Goal: Transaction & Acquisition: Purchase product/service

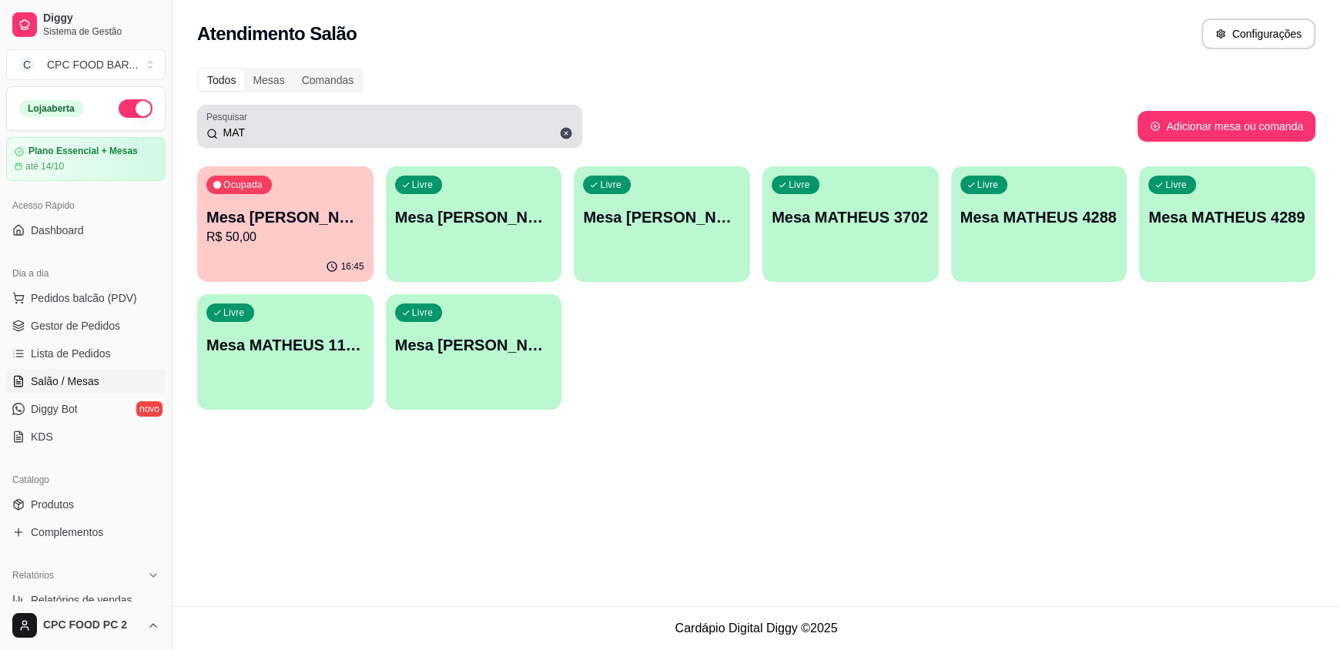
click at [251, 126] on input "MAT" at bounding box center [395, 132] width 355 height 15
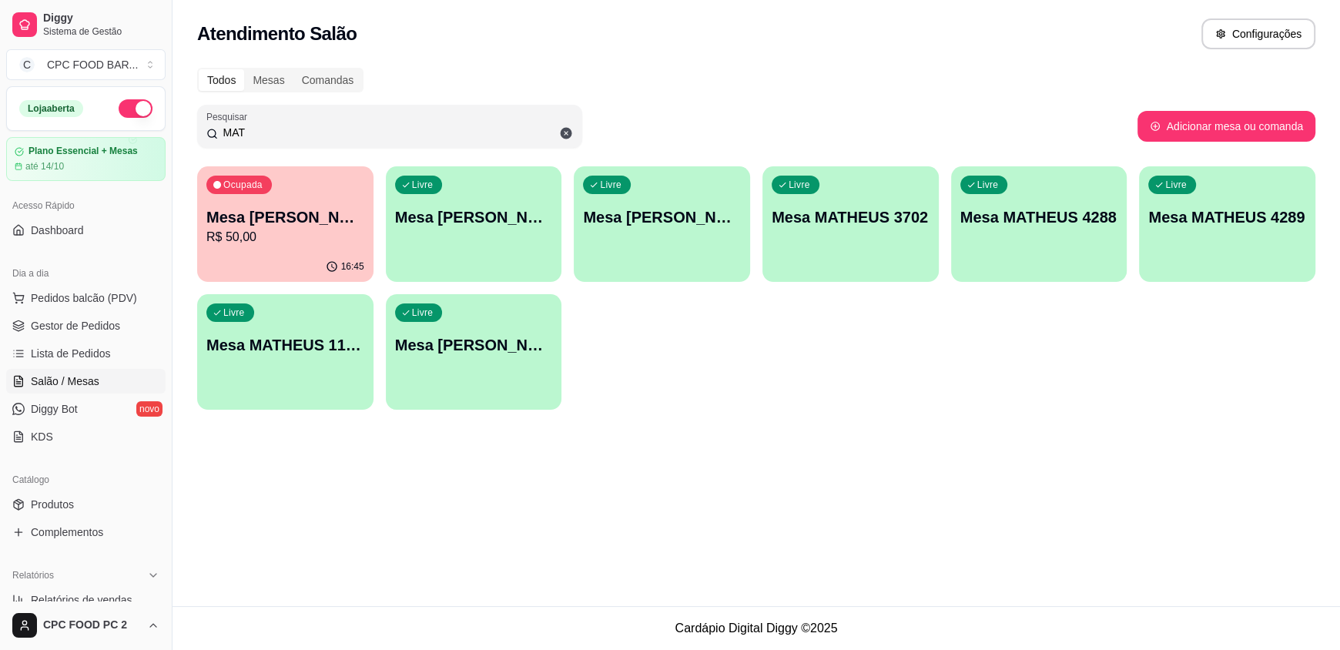
click at [251, 127] on input "MAT" at bounding box center [395, 132] width 355 height 15
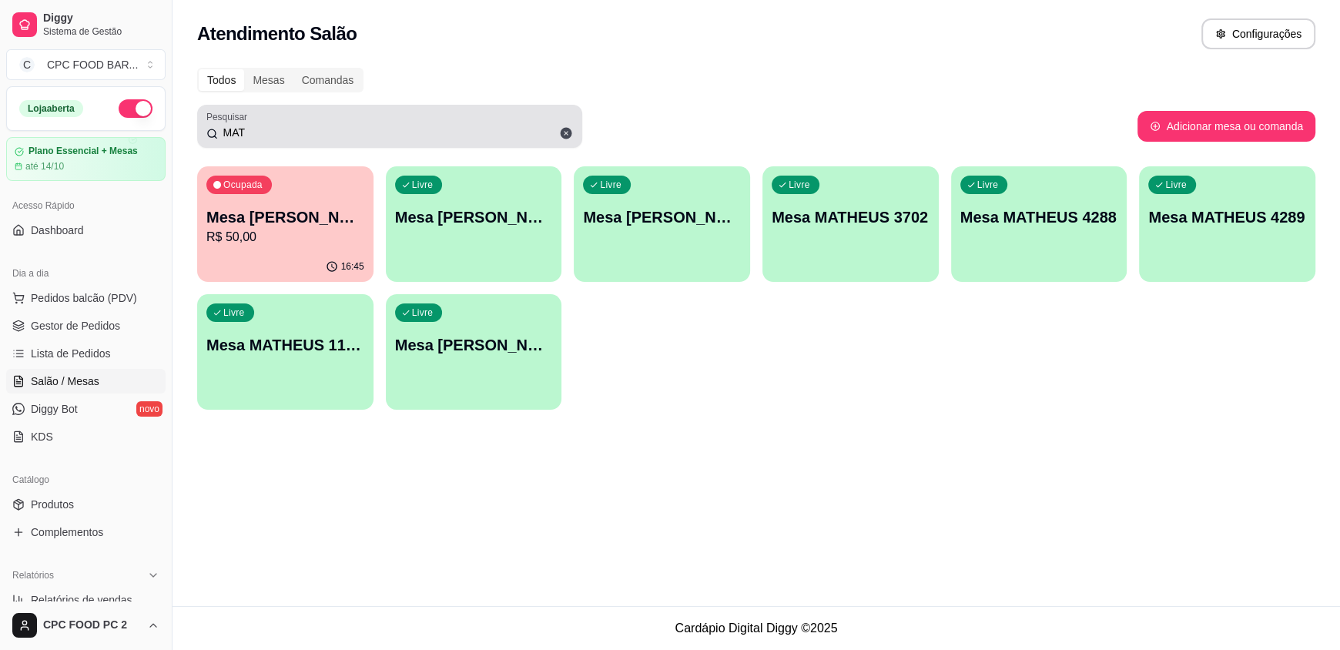
click at [253, 116] on div "MAT" at bounding box center [389, 126] width 367 height 31
click at [260, 109] on div "Pesquisar MAT" at bounding box center [389, 126] width 385 height 43
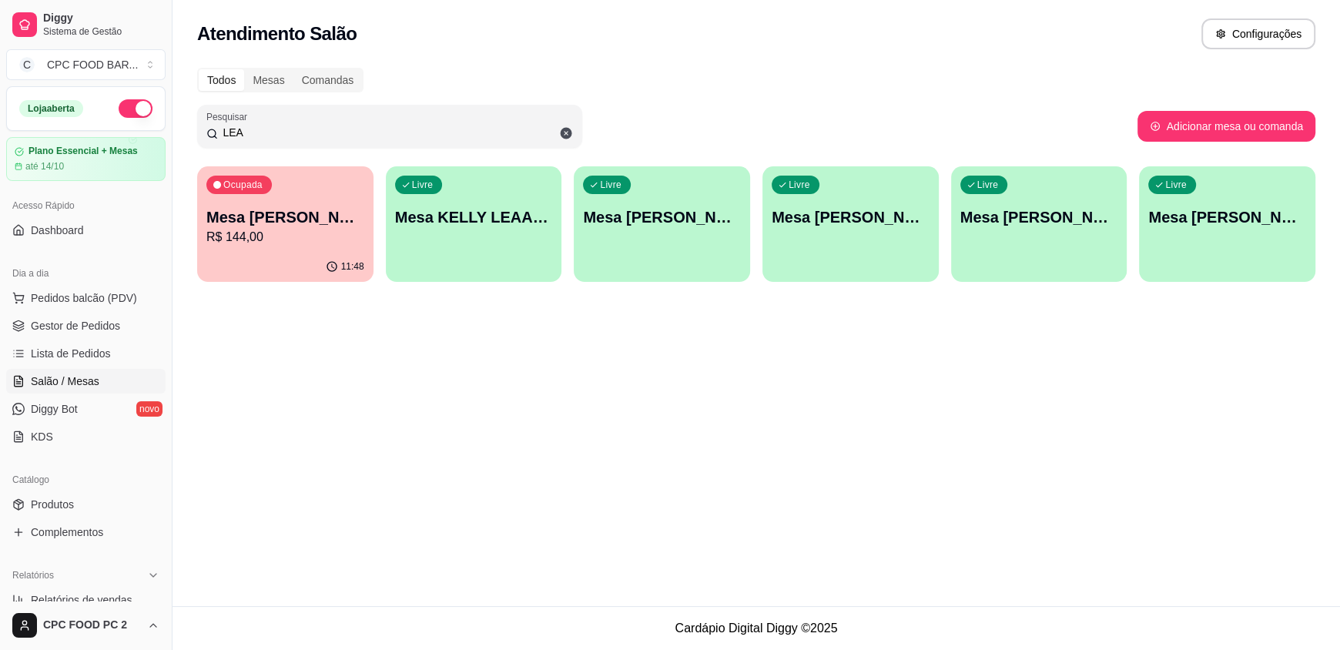
type input "LEA"
click at [300, 245] on p "R$ 144,00" at bounding box center [285, 237] width 158 height 18
click at [179, 229] on div "Todos Mesas Comandas Pesquisar LEA Adicionar mesa ou comanda Ocupada Mesa [PERS…" at bounding box center [756, 180] width 1167 height 242
click at [210, 242] on p "R$ 144,00" at bounding box center [285, 237] width 153 height 18
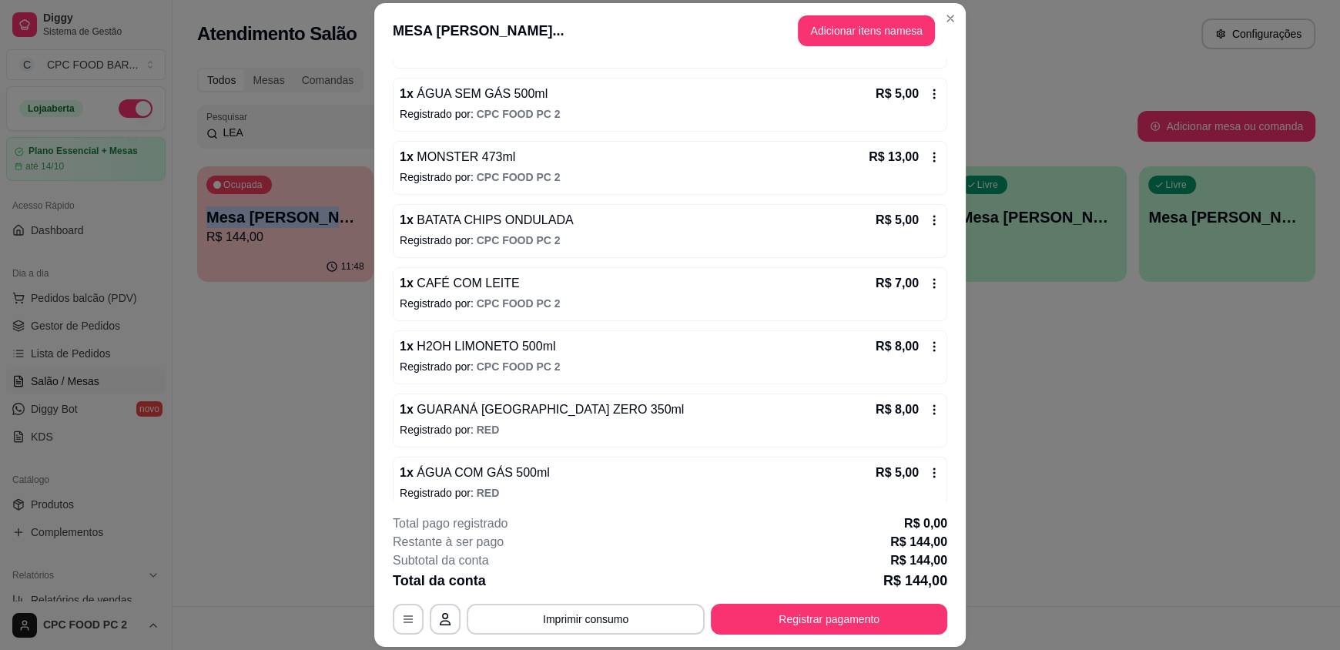
scroll to position [518, 0]
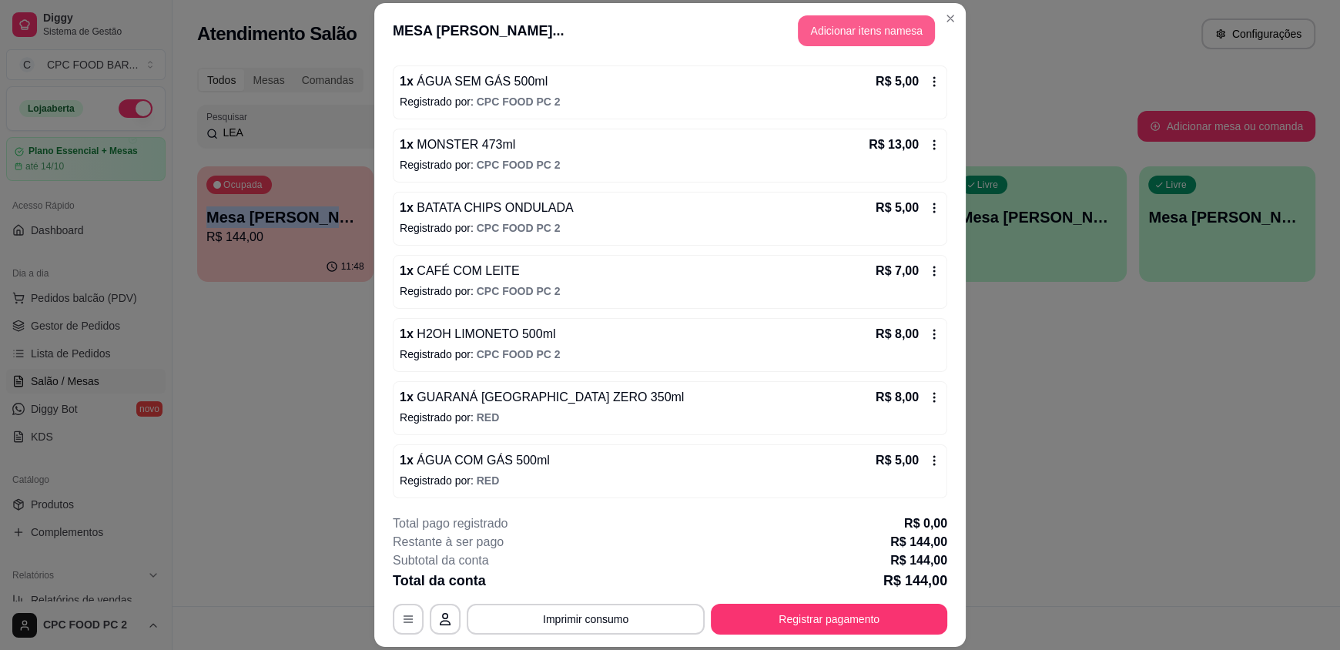
click at [859, 39] on button "Adicionar itens na mesa" at bounding box center [866, 30] width 137 height 31
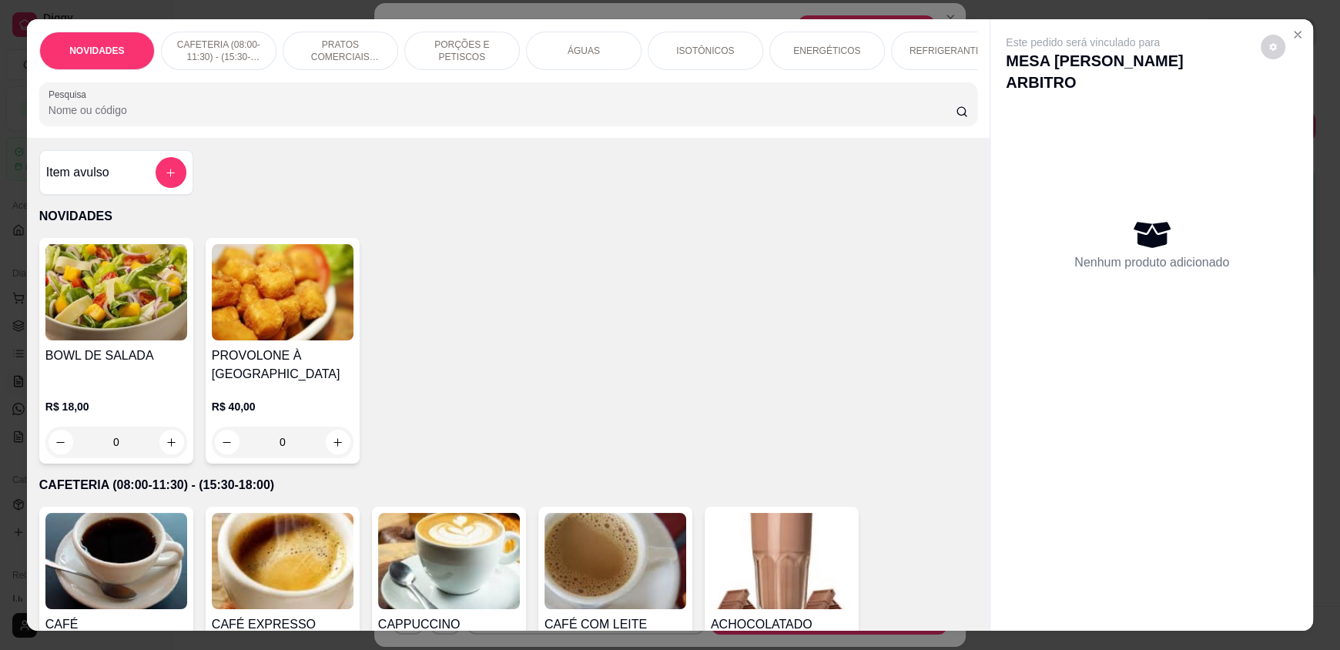
click at [591, 61] on div "ÁGUAS" at bounding box center [584, 51] width 116 height 39
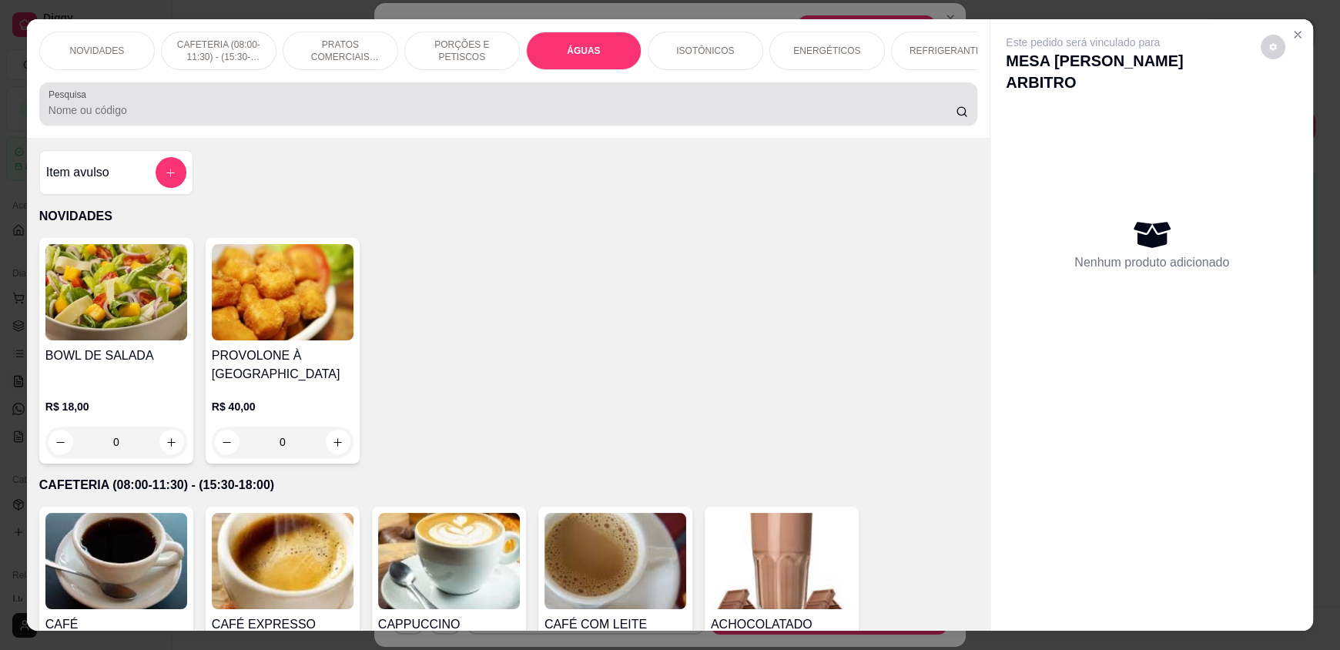
scroll to position [29, 0]
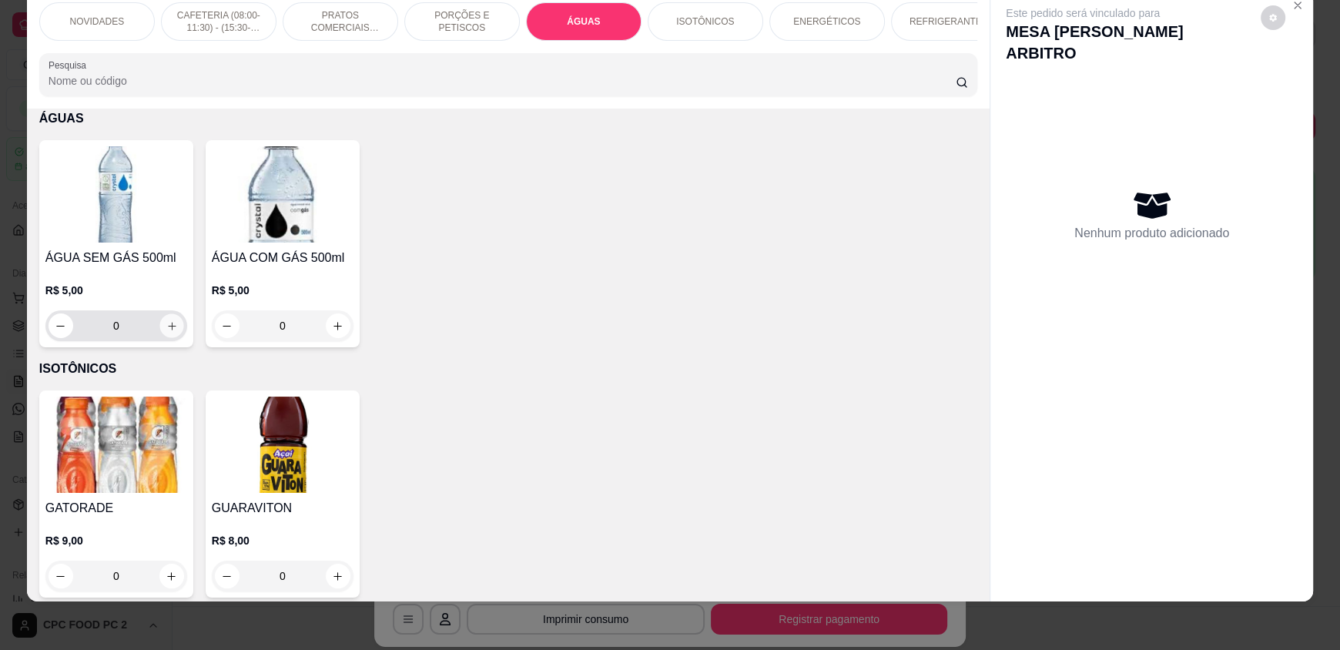
click at [171, 337] on button "increase-product-quantity" at bounding box center [171, 326] width 24 height 24
type input "1"
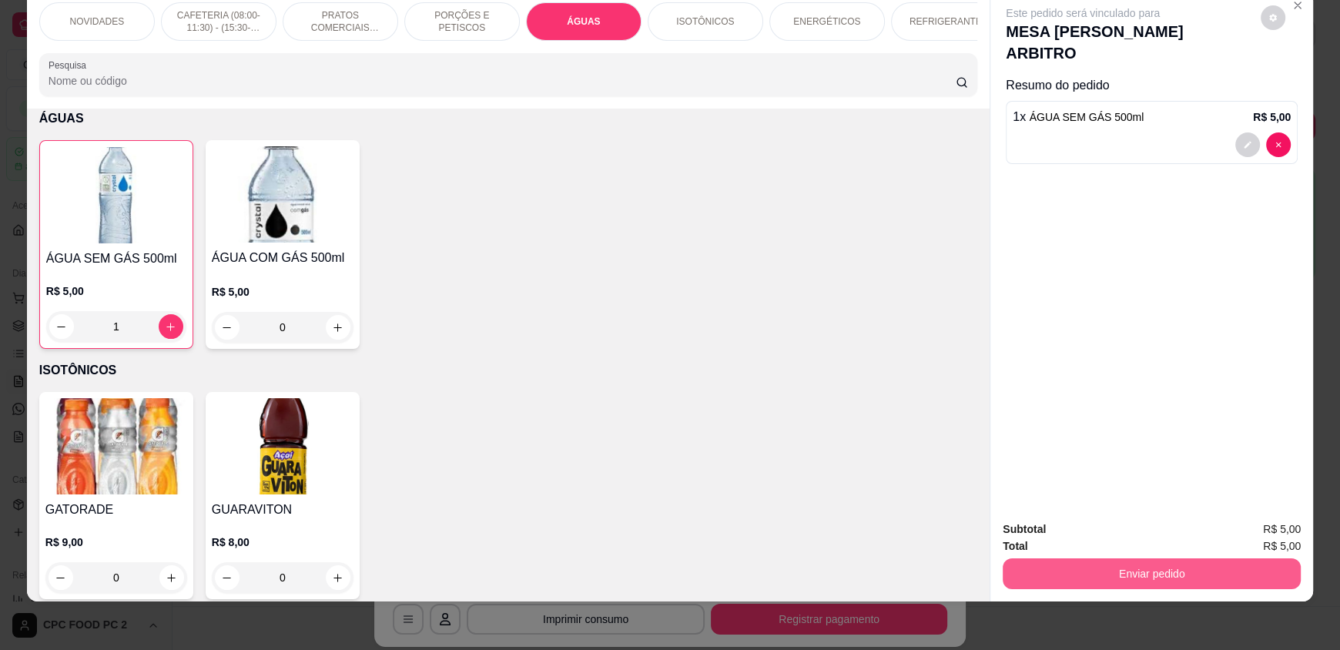
click at [1147, 572] on button "Enviar pedido" at bounding box center [1152, 573] width 298 height 31
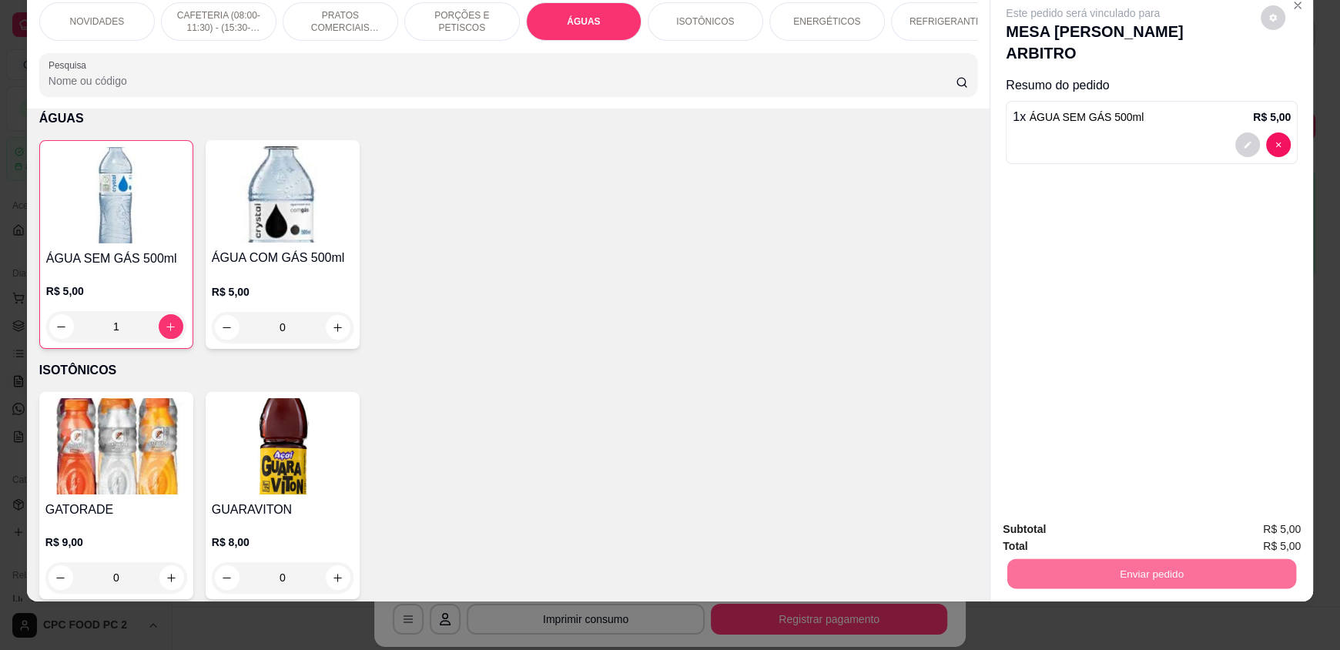
click at [1242, 538] on button "Enviar pedido" at bounding box center [1260, 535] width 87 height 29
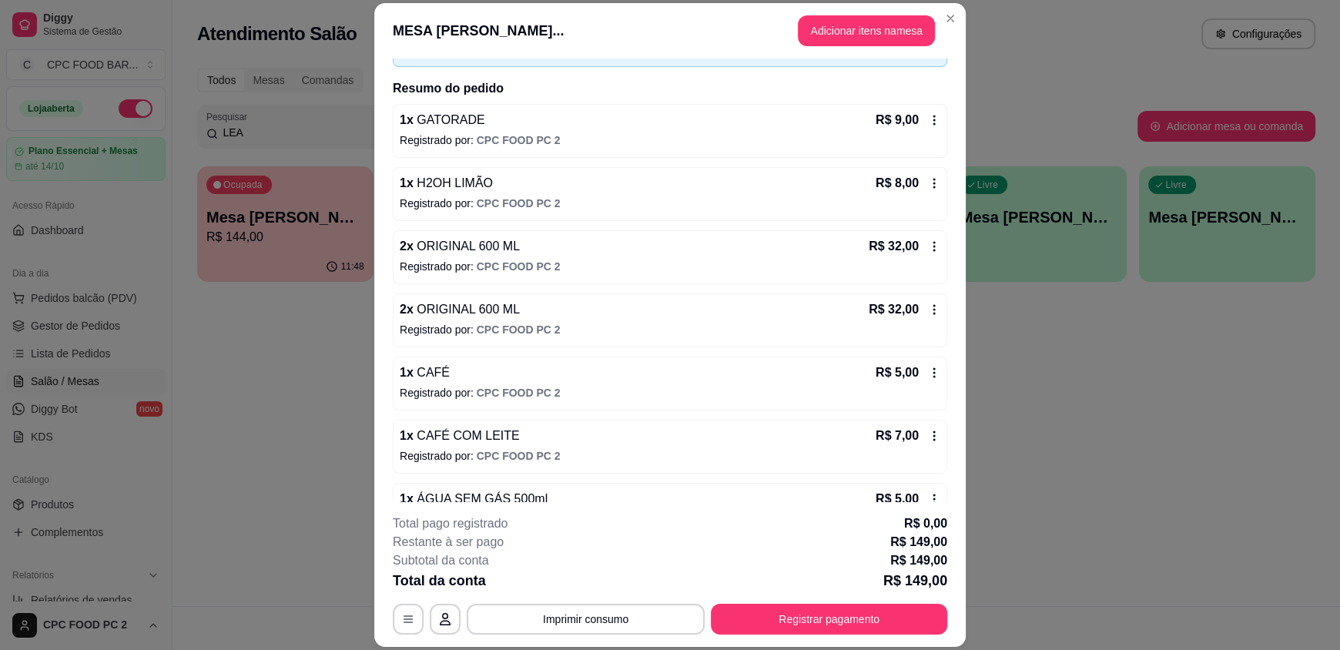
scroll to position [0, 0]
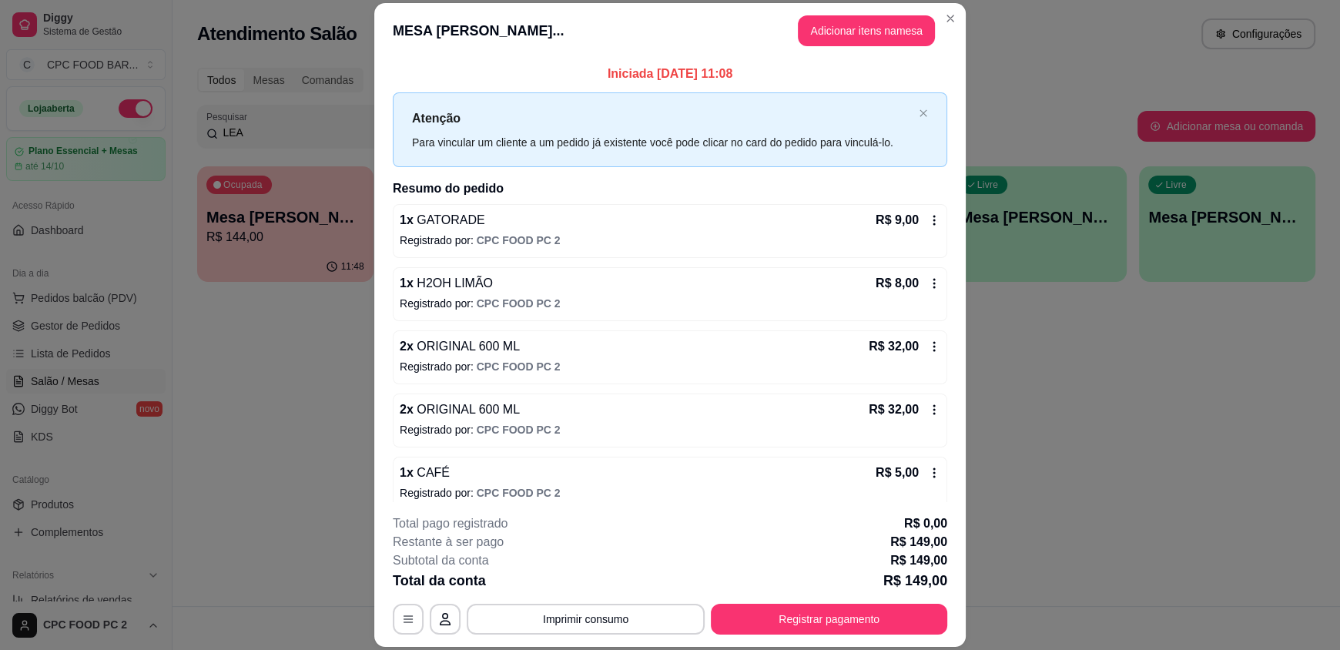
click at [920, 226] on div "R$ 9,00" at bounding box center [908, 220] width 65 height 18
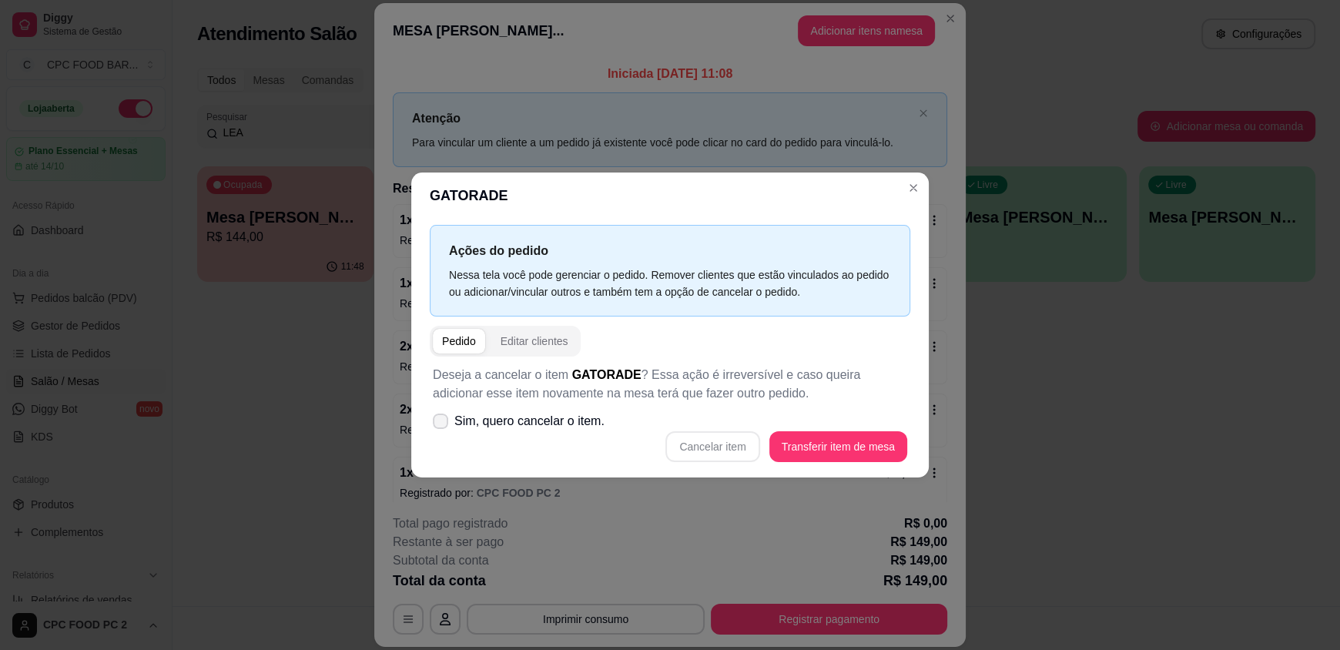
click at [450, 423] on label "Sim, quero cancelar o item." at bounding box center [519, 421] width 184 height 31
click at [442, 424] on input "Sim, quero cancelar o item." at bounding box center [437, 429] width 10 height 10
checkbox input "true"
click at [699, 453] on button "Cancelar item" at bounding box center [713, 447] width 92 height 30
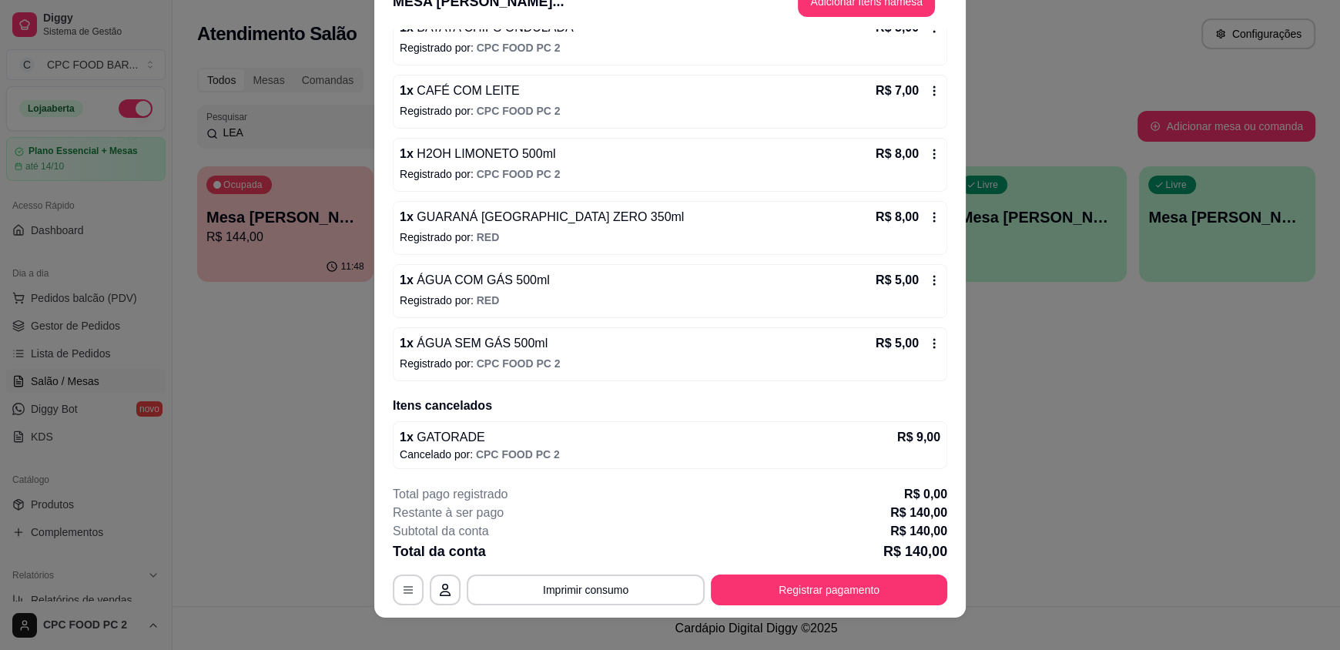
scroll to position [45, 0]
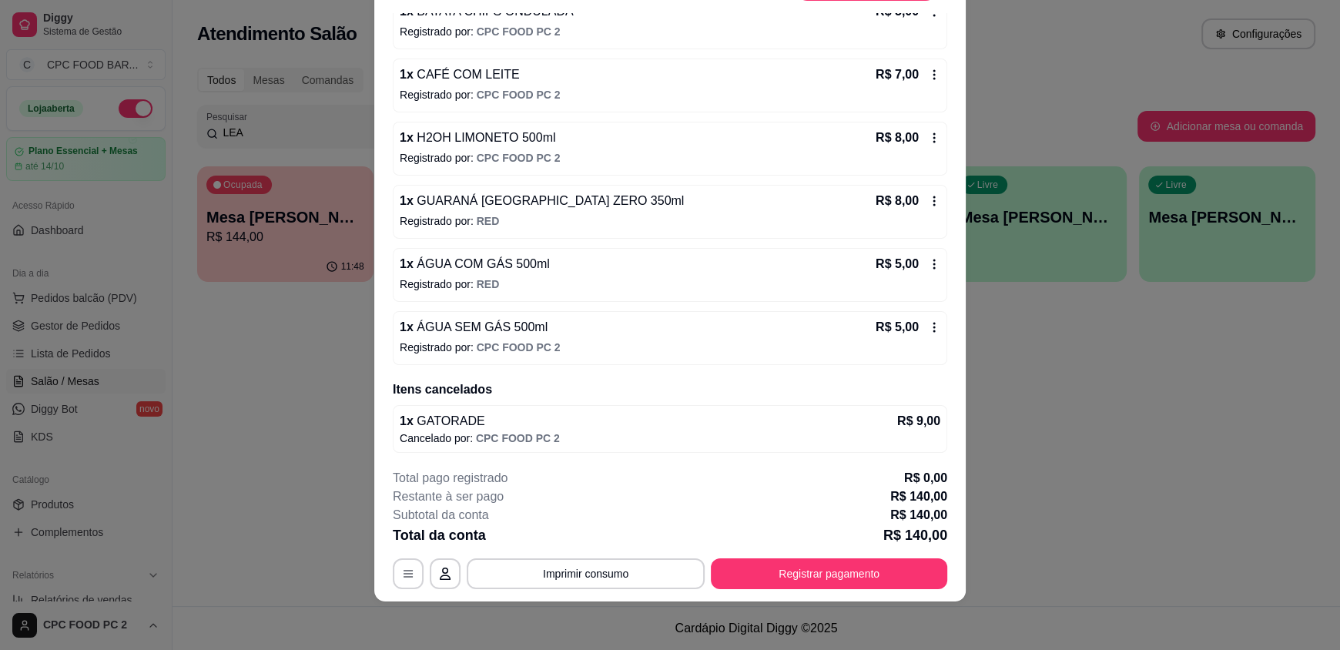
click at [876, 420] on div "1 x GATORADE R$ 9,00" at bounding box center [670, 421] width 541 height 18
click at [402, 568] on icon "button" at bounding box center [408, 574] width 12 height 12
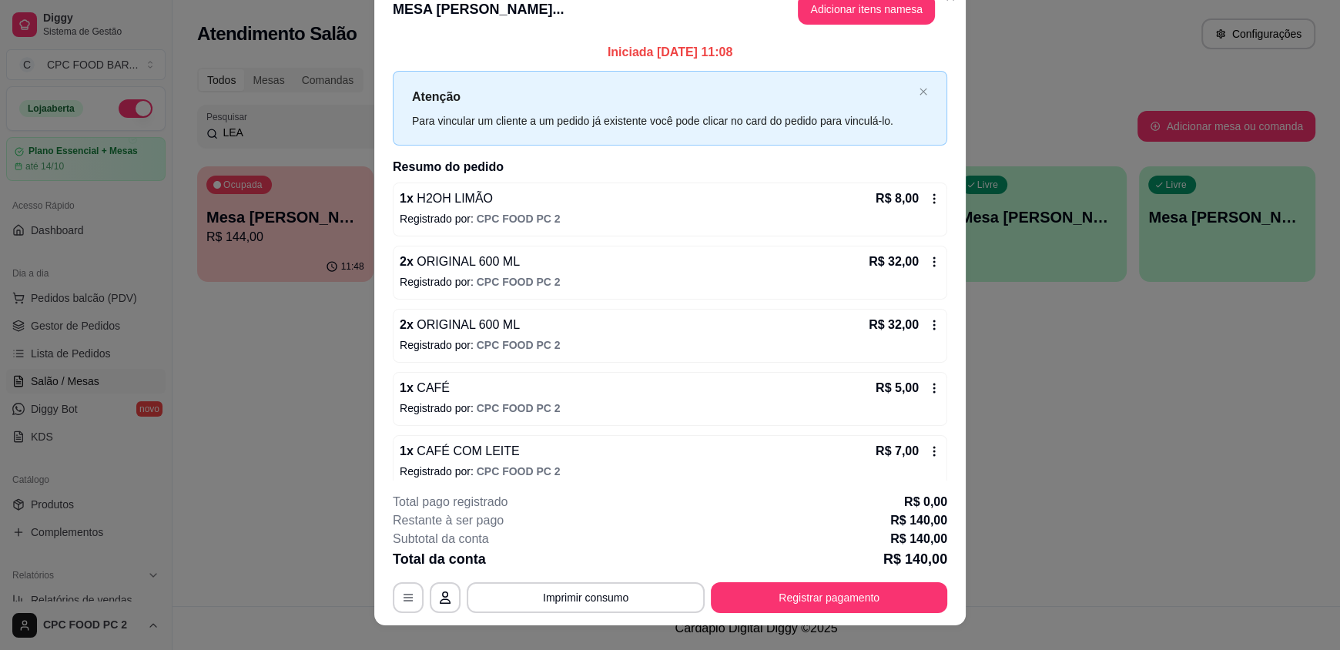
scroll to position [0, 0]
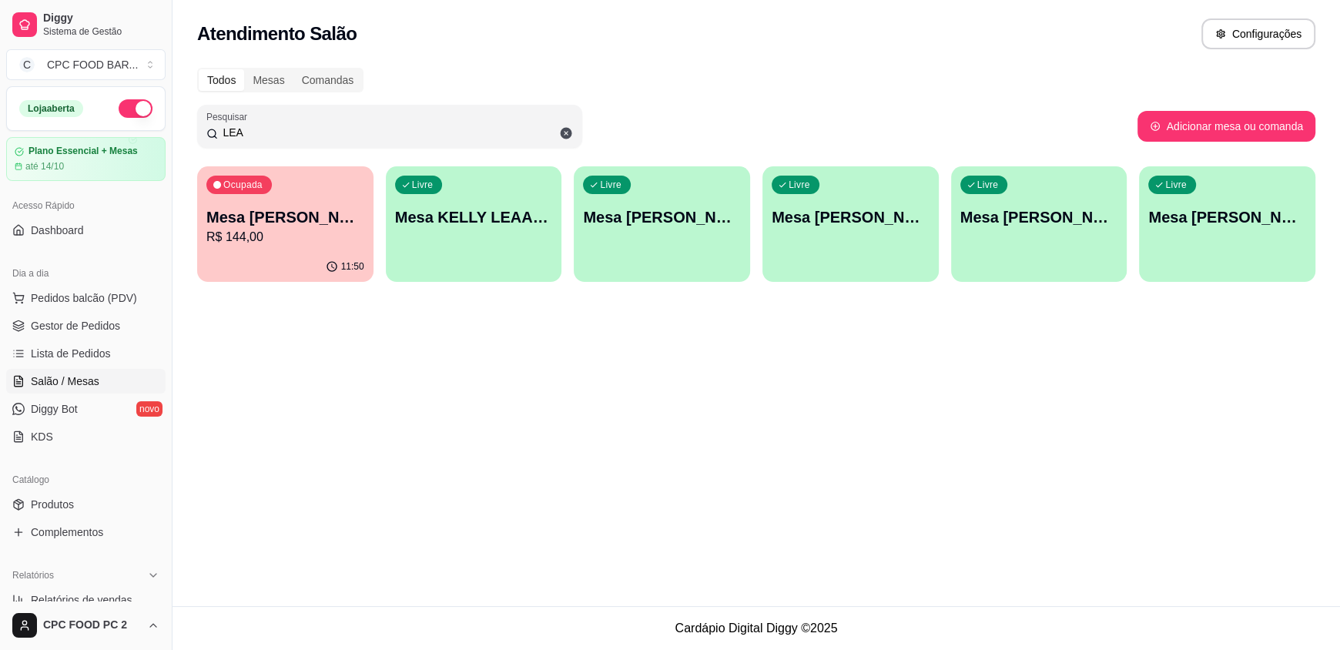
click at [282, 256] on div "11:50" at bounding box center [285, 267] width 176 height 30
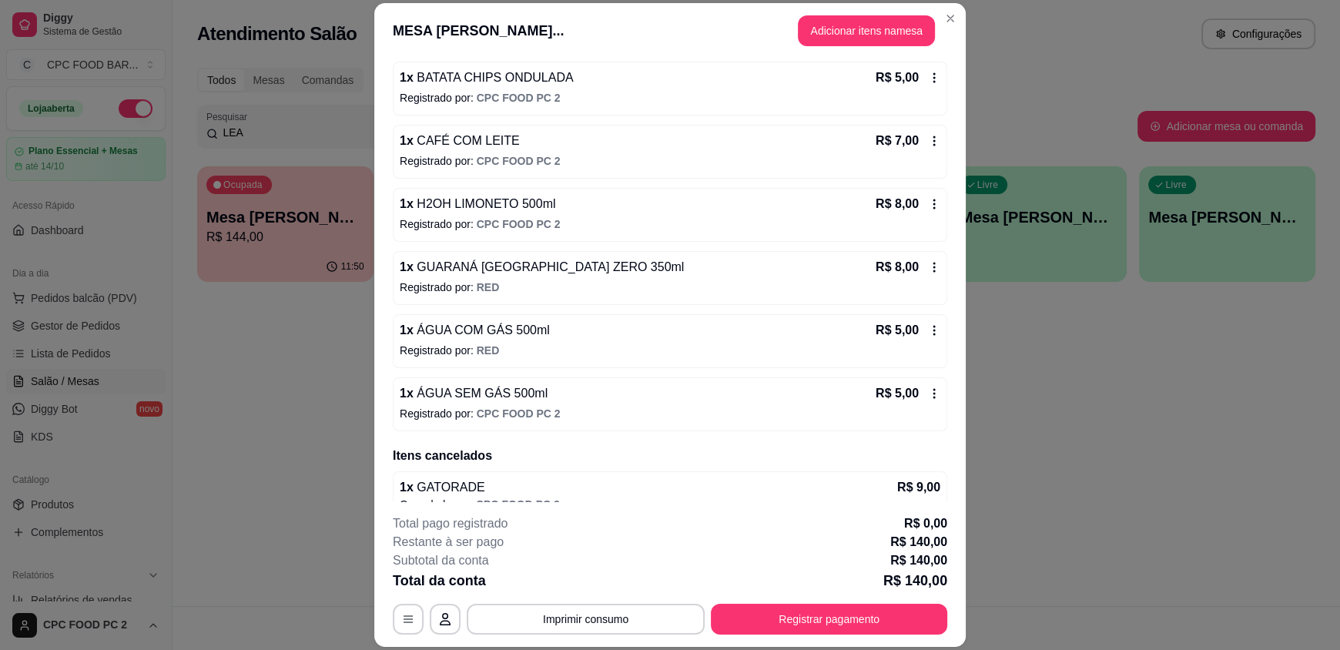
scroll to position [605, 0]
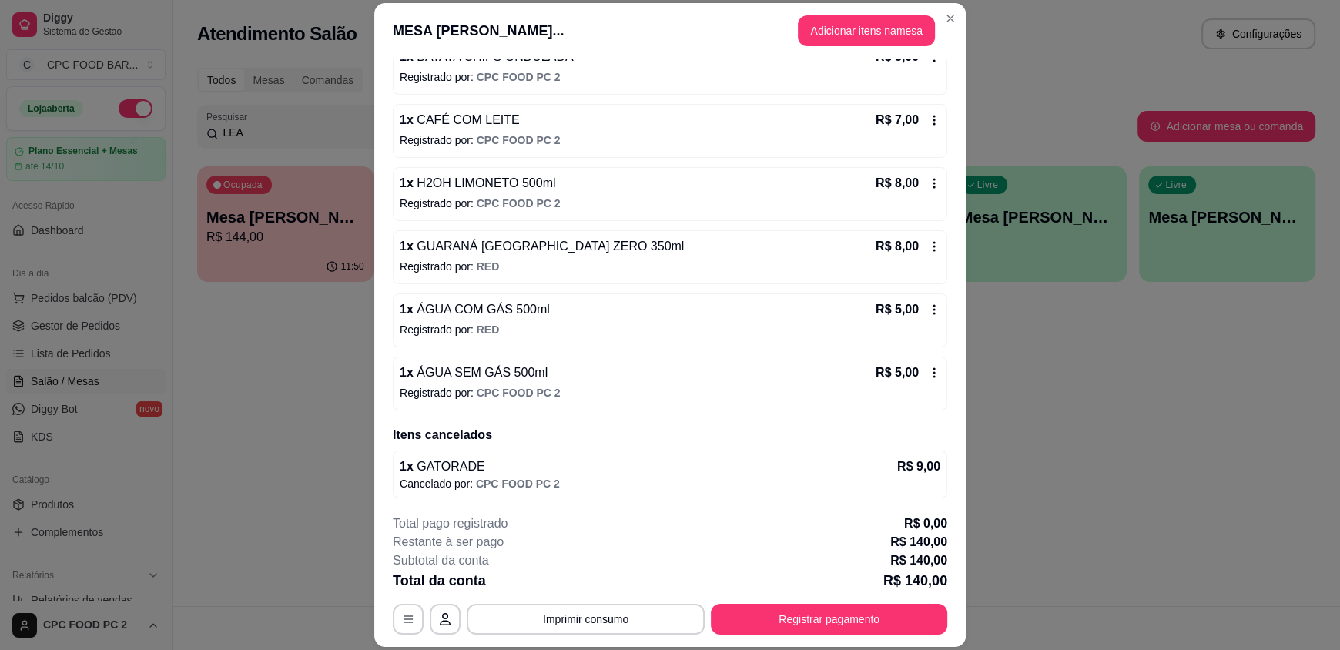
click at [936, 3] on header "MESA [PERSON_NAME]... Adicionar itens na mesa" at bounding box center [669, 30] width 591 height 55
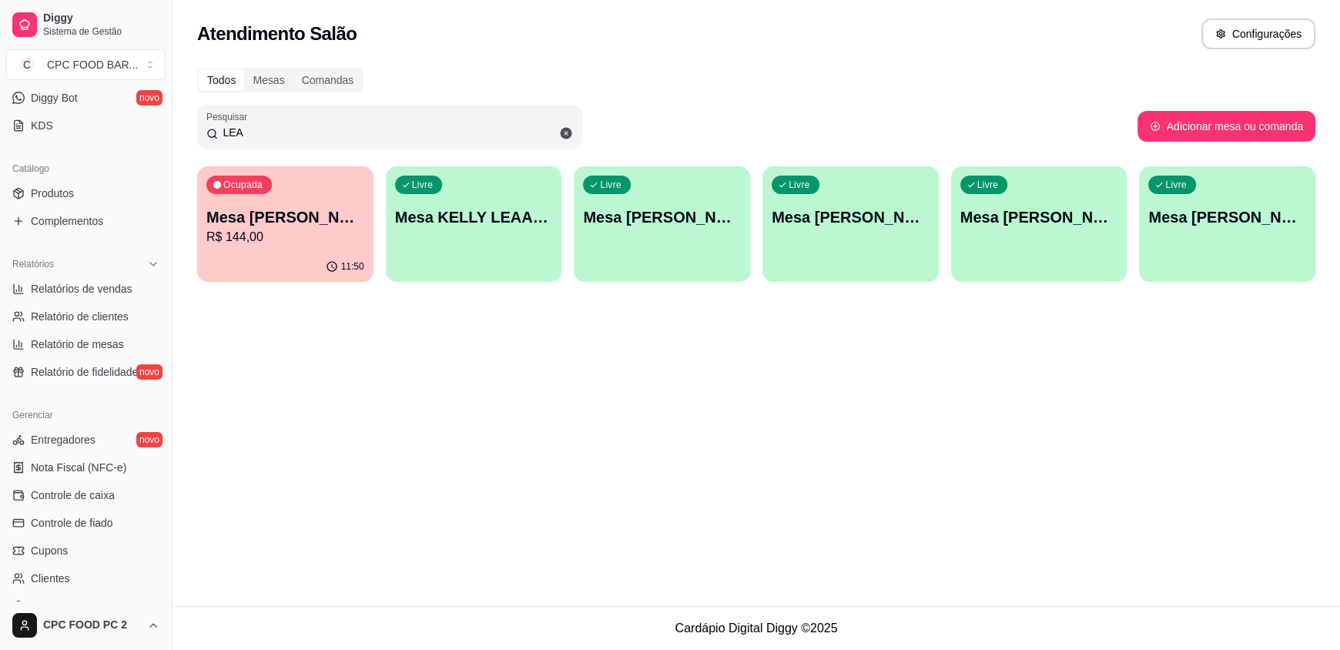
scroll to position [457, 0]
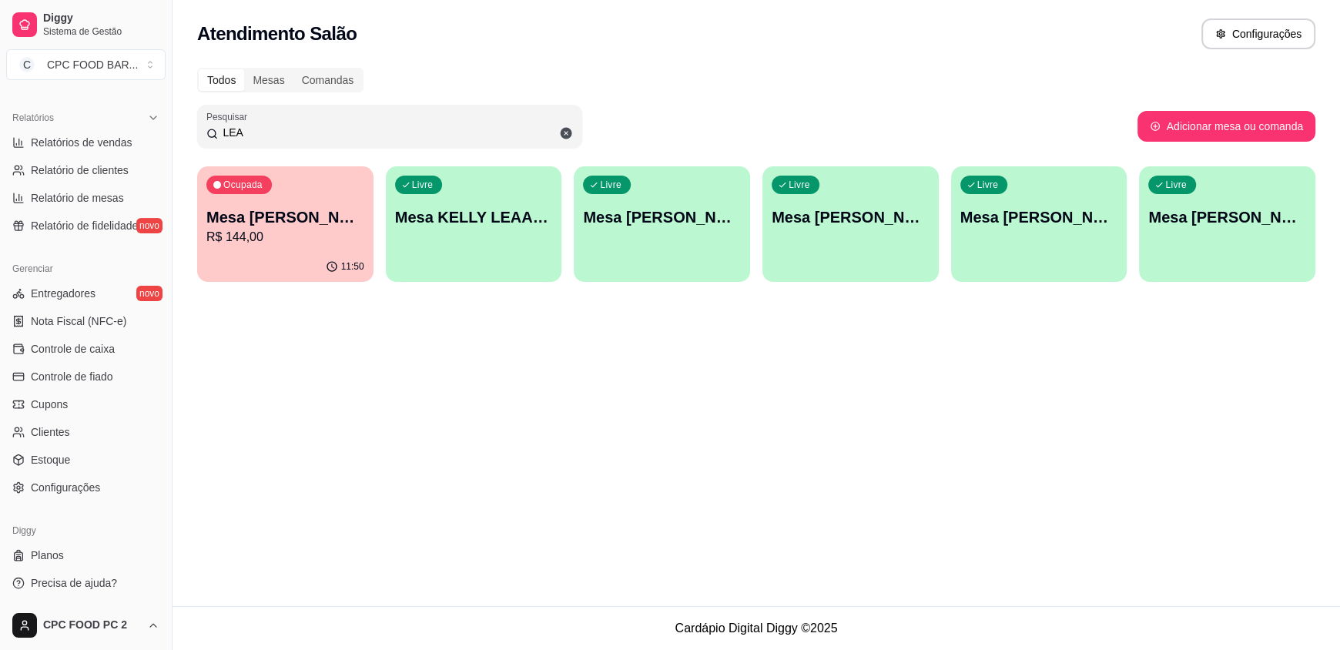
click at [272, 231] on p "R$ 144,00" at bounding box center [285, 237] width 158 height 18
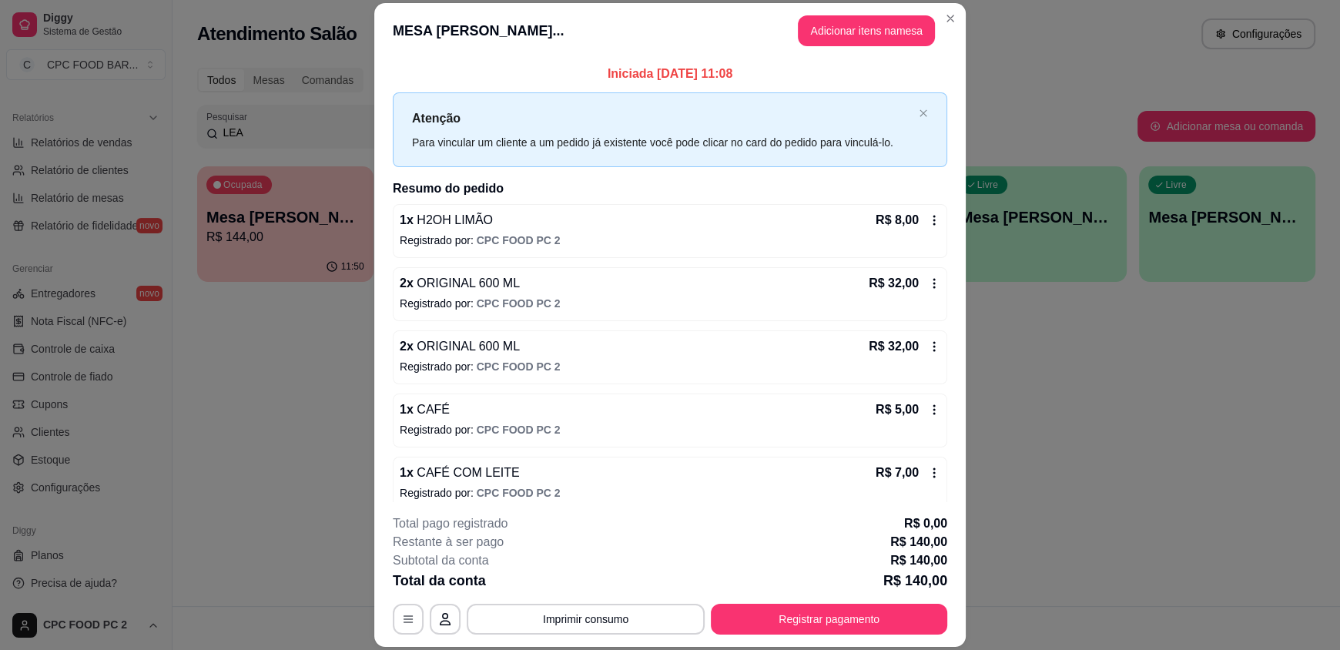
click at [928, 347] on icon at bounding box center [934, 346] width 12 height 12
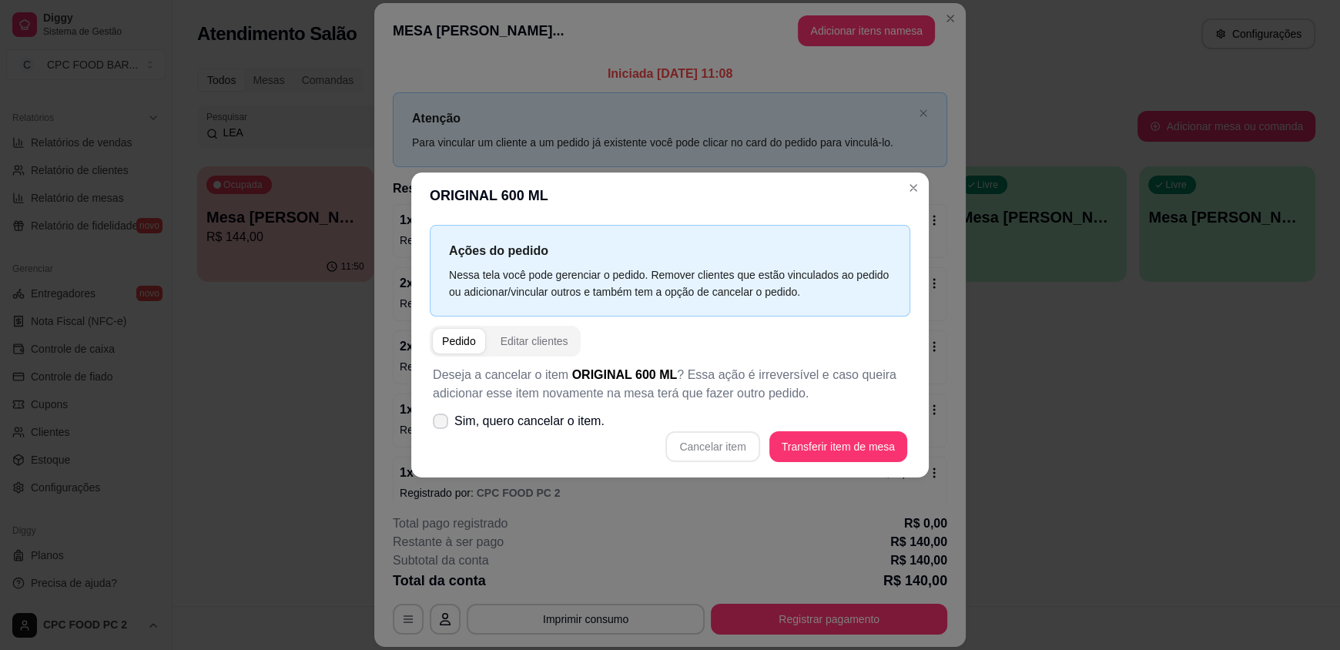
click at [441, 419] on icon at bounding box center [440, 421] width 12 height 9
click at [441, 424] on input "Sim, quero cancelar o item." at bounding box center [437, 429] width 10 height 10
checkbox input "true"
click at [735, 454] on button "Cancelar item" at bounding box center [712, 446] width 94 height 31
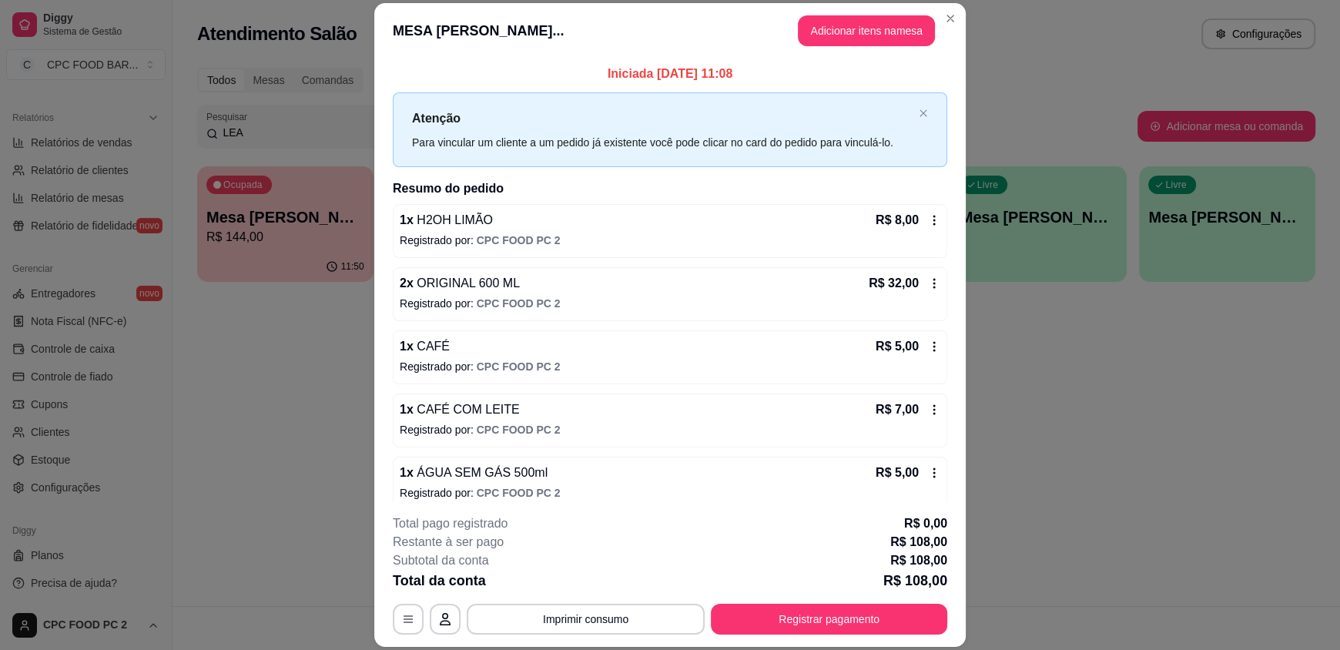
click at [928, 286] on icon at bounding box center [934, 283] width 12 height 12
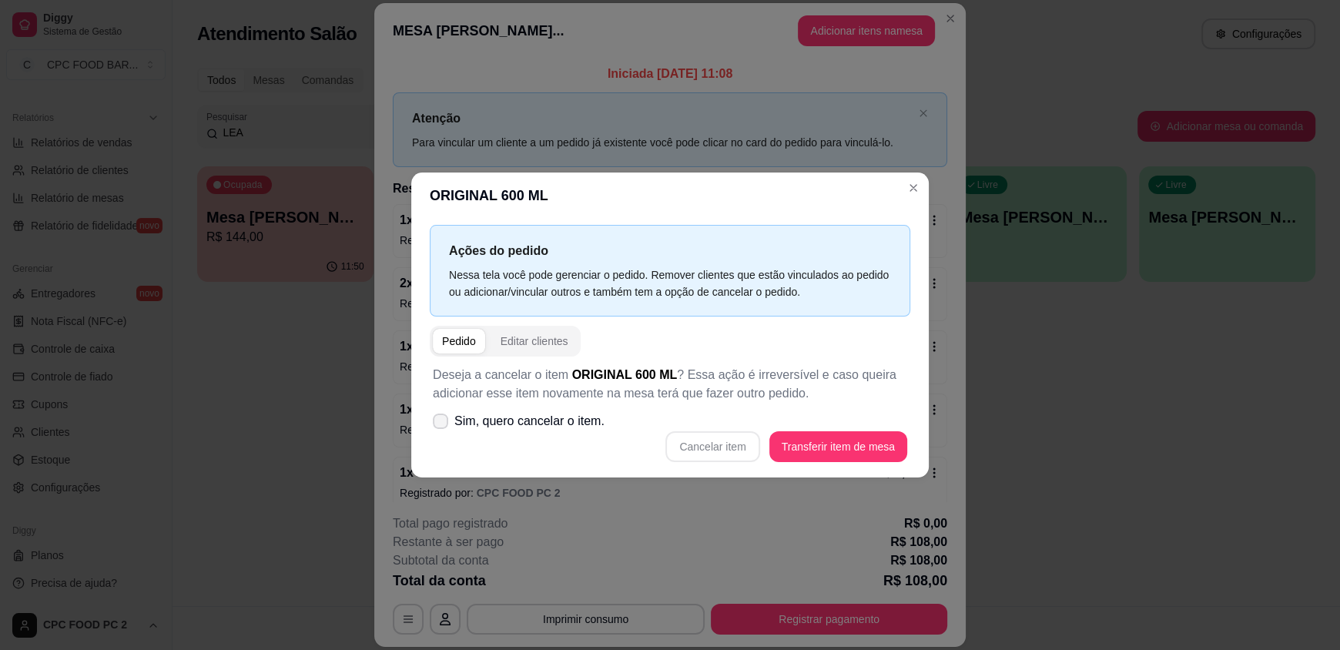
click at [438, 421] on icon at bounding box center [440, 421] width 12 height 9
click at [438, 424] on input "Sim, quero cancelar o item." at bounding box center [437, 429] width 10 height 10
checkbox input "true"
click at [718, 457] on button "Cancelar item" at bounding box center [713, 447] width 92 height 30
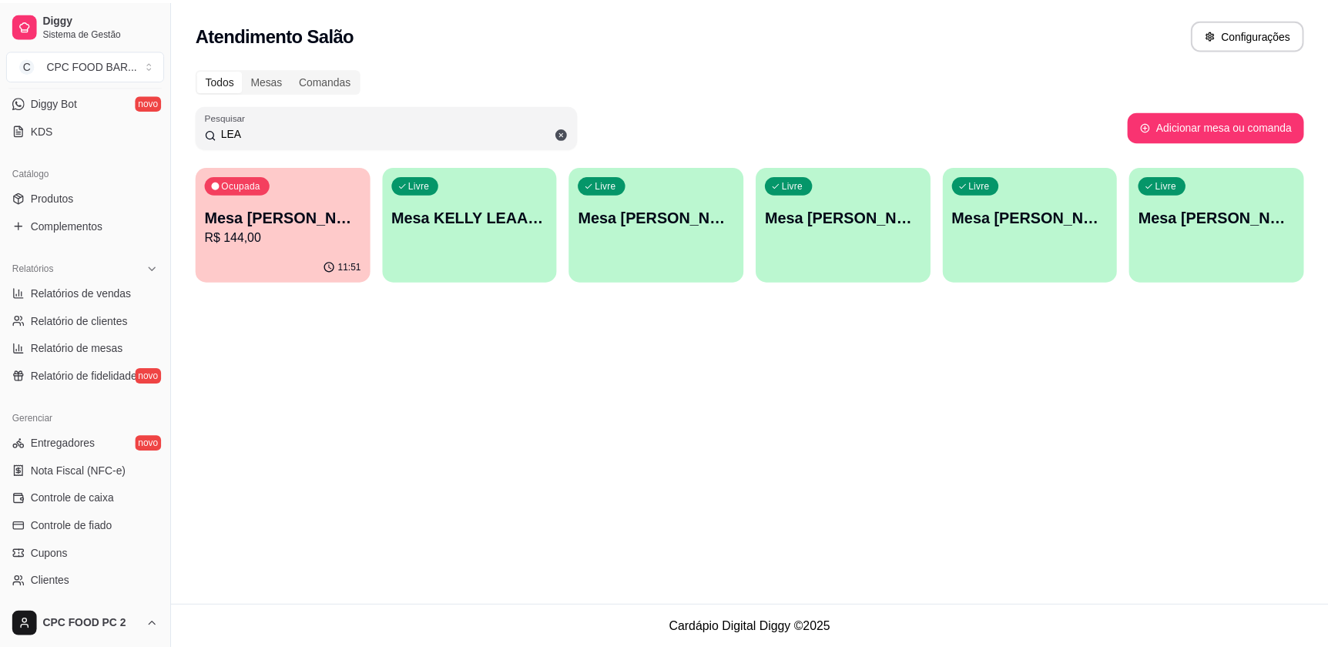
scroll to position [0, 0]
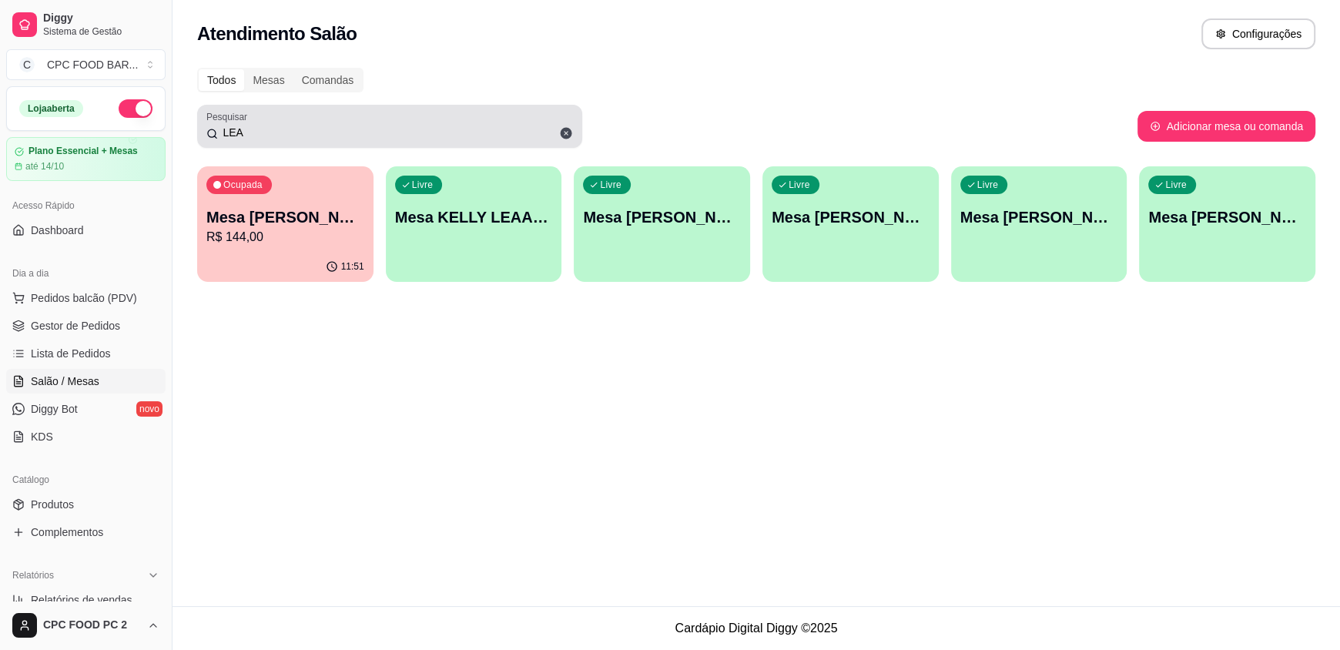
click at [571, 132] on icon at bounding box center [567, 134] width 12 height 12
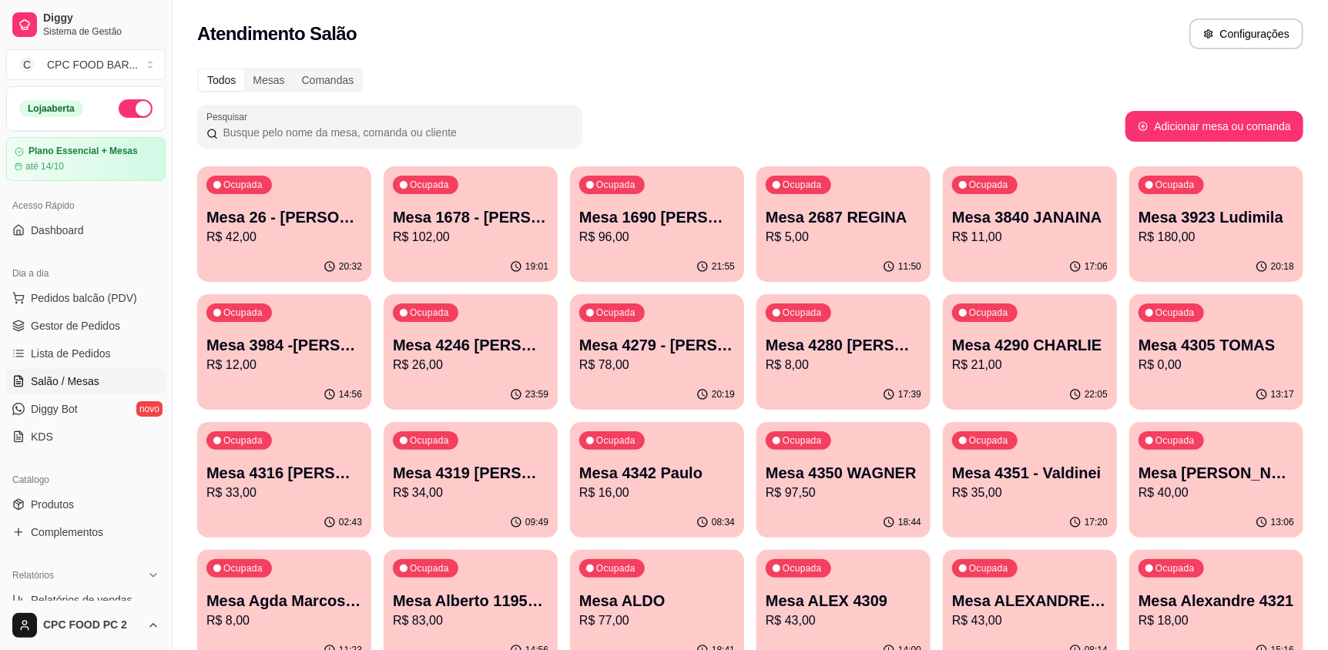
click at [299, 239] on p "R$ 42,00" at bounding box center [284, 237] width 156 height 18
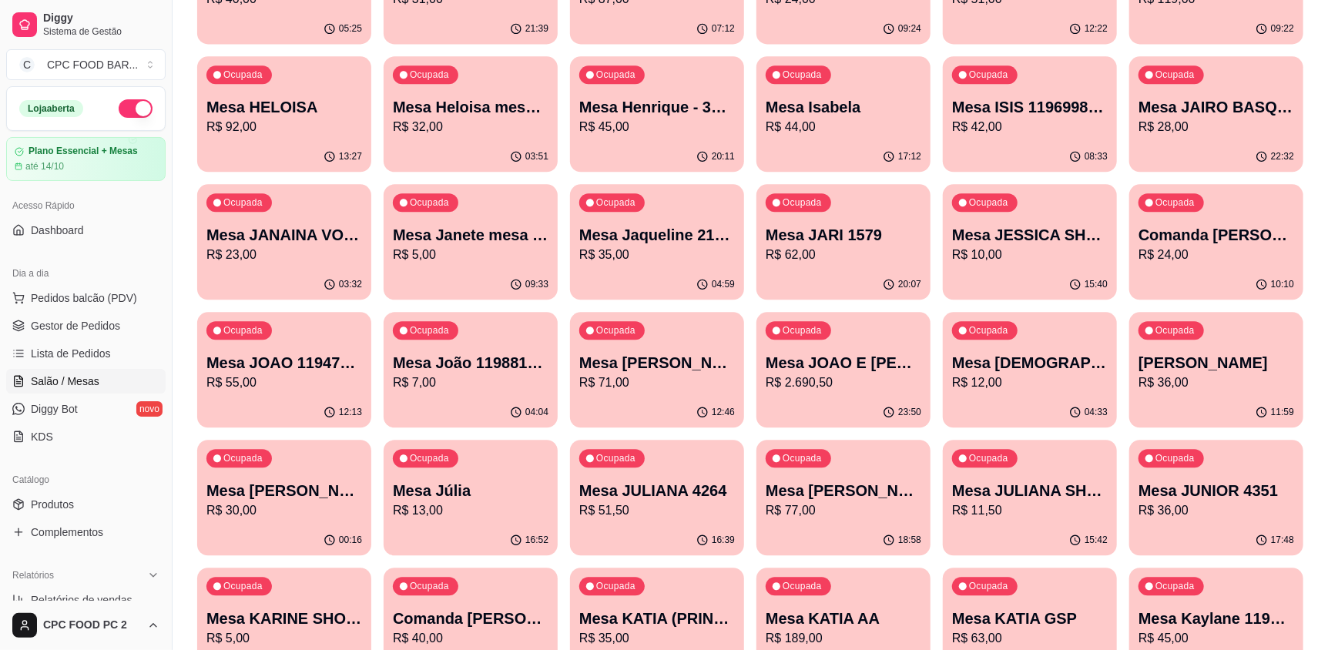
scroll to position [2156, 0]
click at [309, 492] on p "Mesa [PERSON_NAME]" at bounding box center [284, 490] width 156 height 22
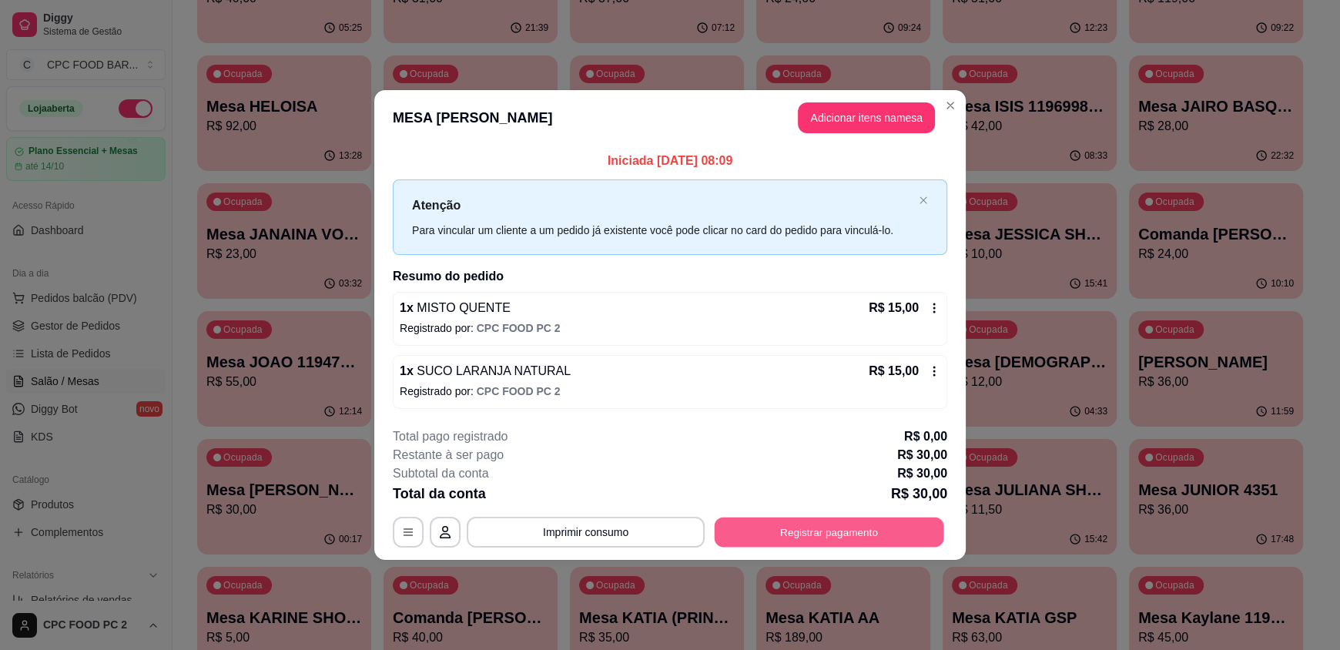
click at [802, 534] on button "Registrar pagamento" at bounding box center [829, 532] width 229 height 30
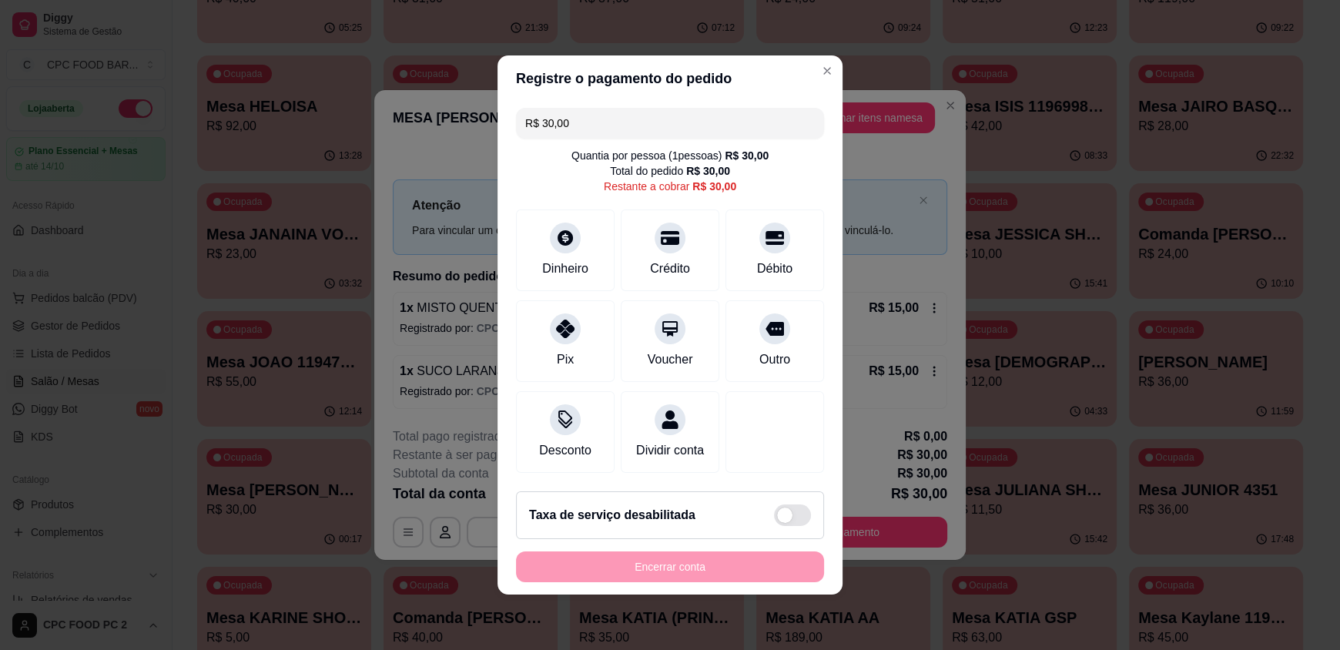
click at [710, 582] on div "Encerrar conta" at bounding box center [670, 566] width 308 height 31
click at [755, 257] on div "Débito" at bounding box center [774, 267] width 39 height 20
click at [664, 576] on div "Encerrar conta" at bounding box center [670, 566] width 308 height 31
type input "R$ 0,00"
click at [655, 577] on div "Encerrar conta" at bounding box center [670, 566] width 308 height 31
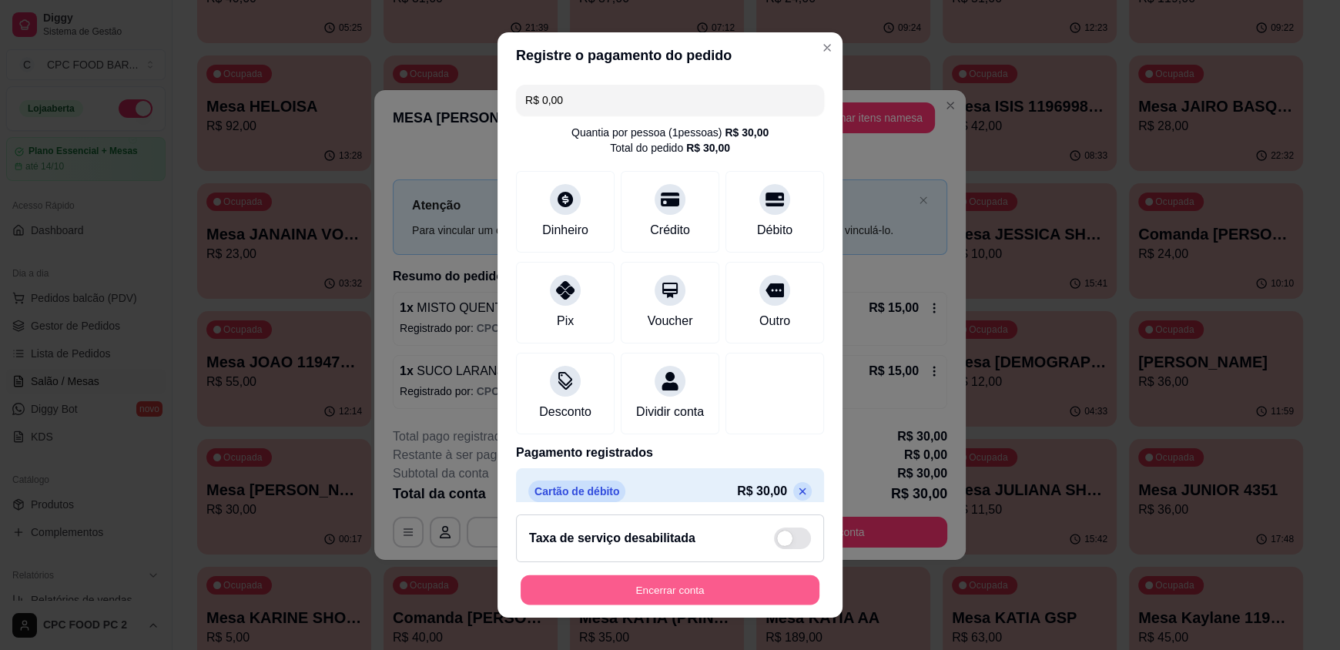
click at [653, 590] on button "Encerrar conta" at bounding box center [670, 590] width 299 height 30
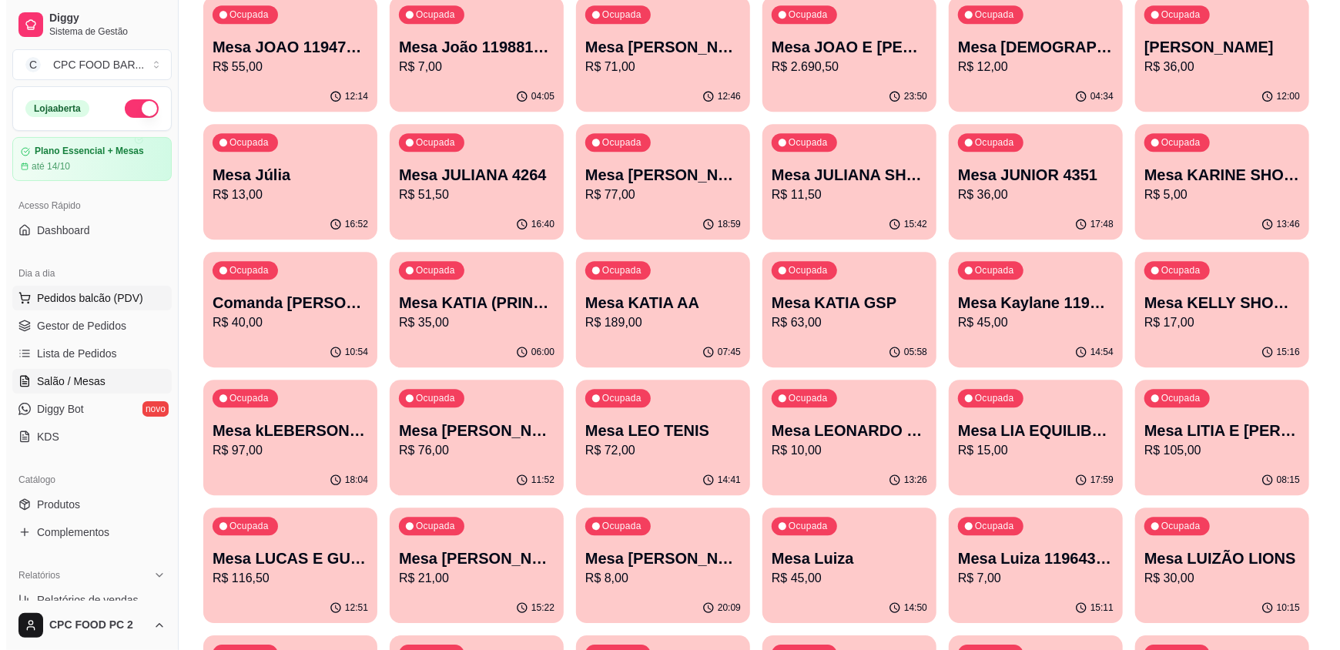
scroll to position [2464, 0]
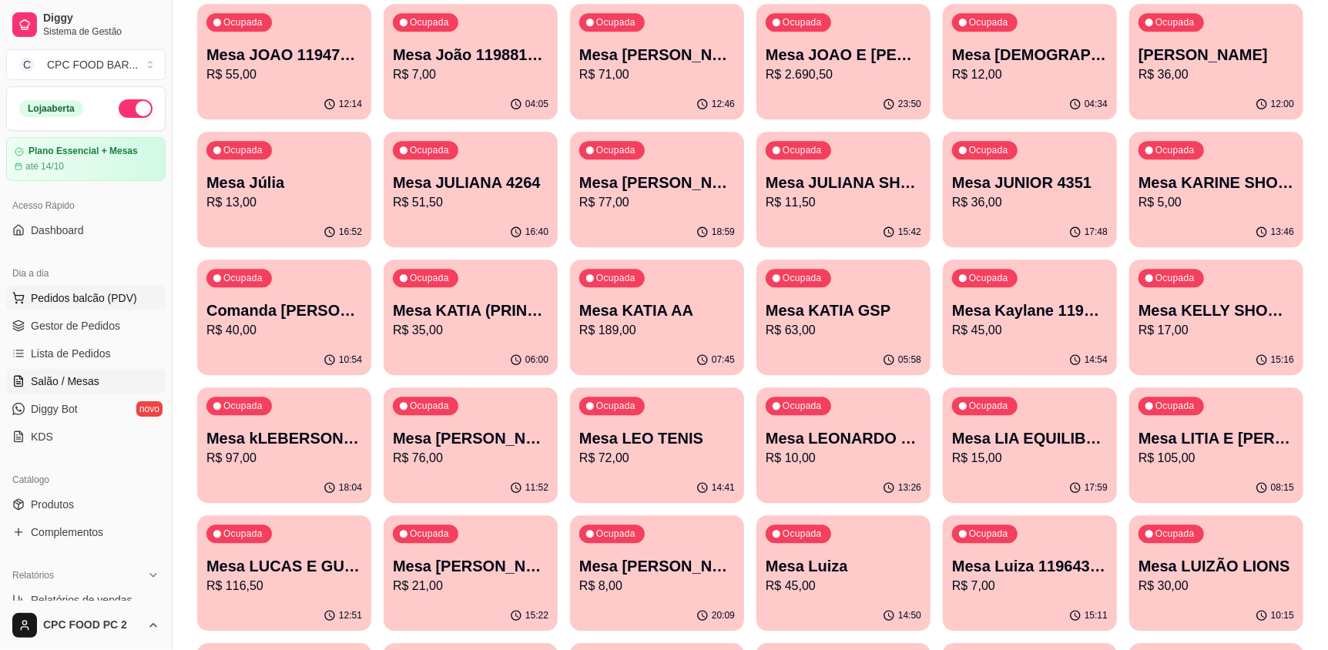
click at [74, 299] on span "Pedidos balcão (PDV)" at bounding box center [84, 297] width 106 height 15
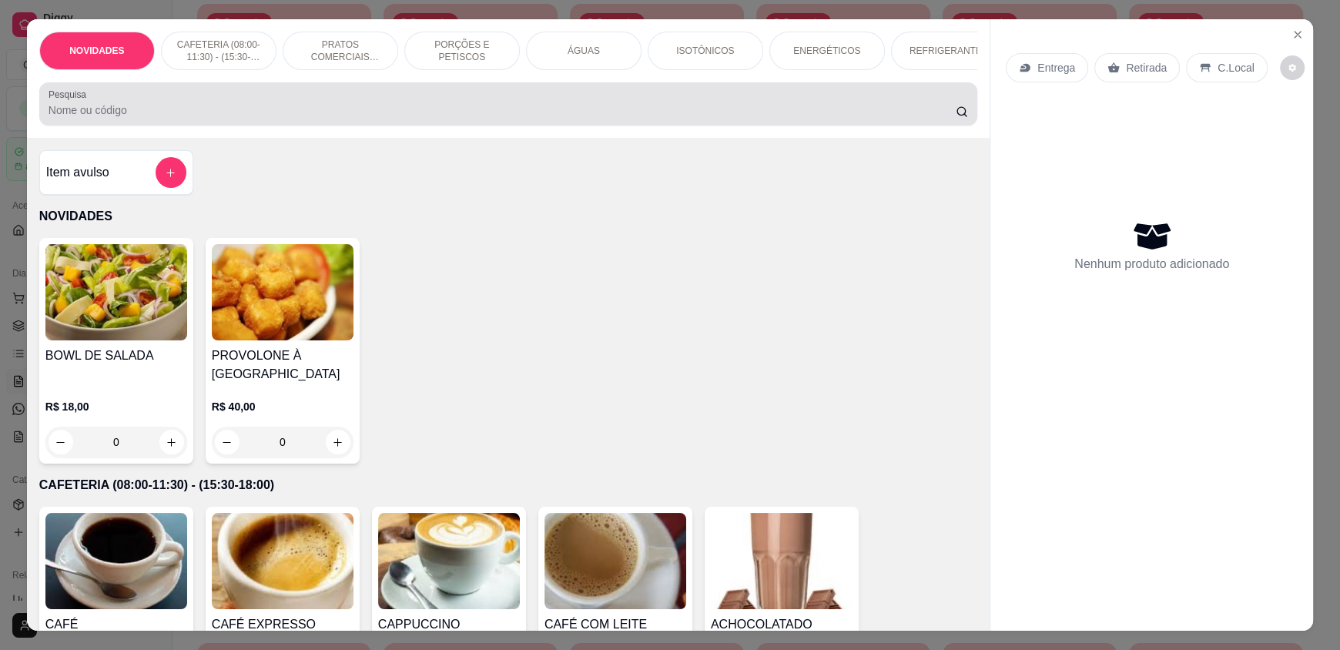
click at [157, 126] on div "Pesquisa" at bounding box center [508, 103] width 938 height 43
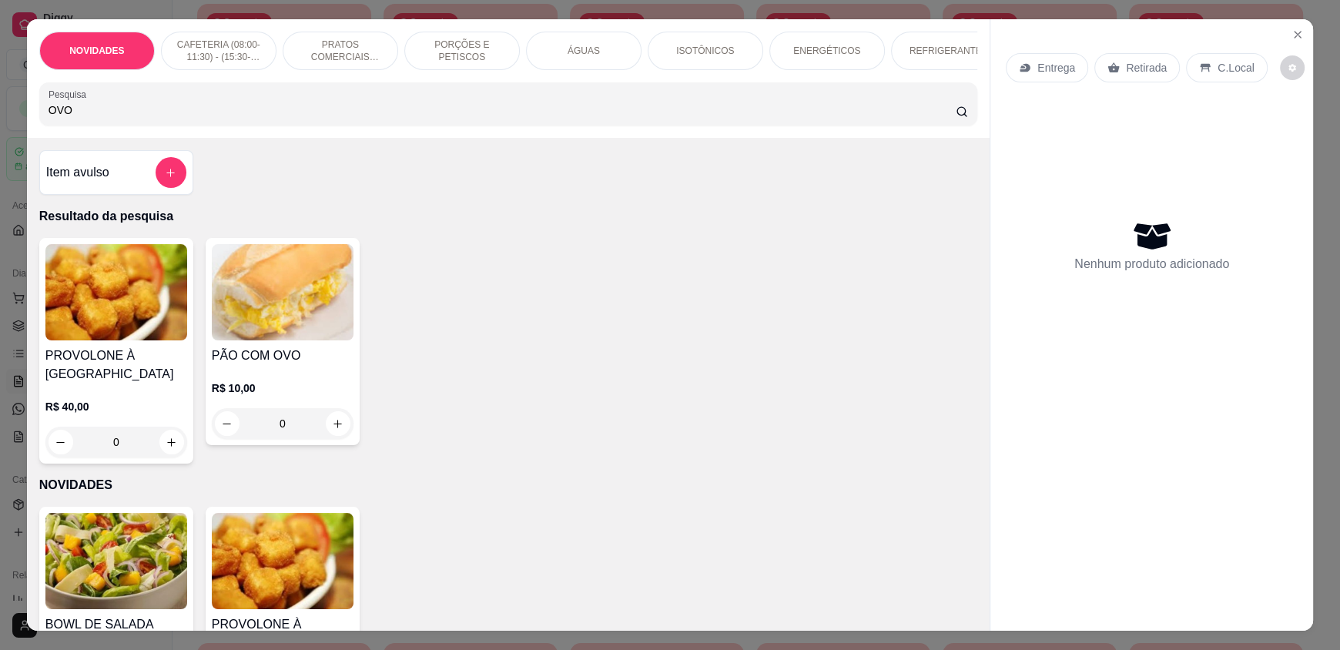
click at [100, 119] on div "OVO" at bounding box center [509, 104] width 920 height 31
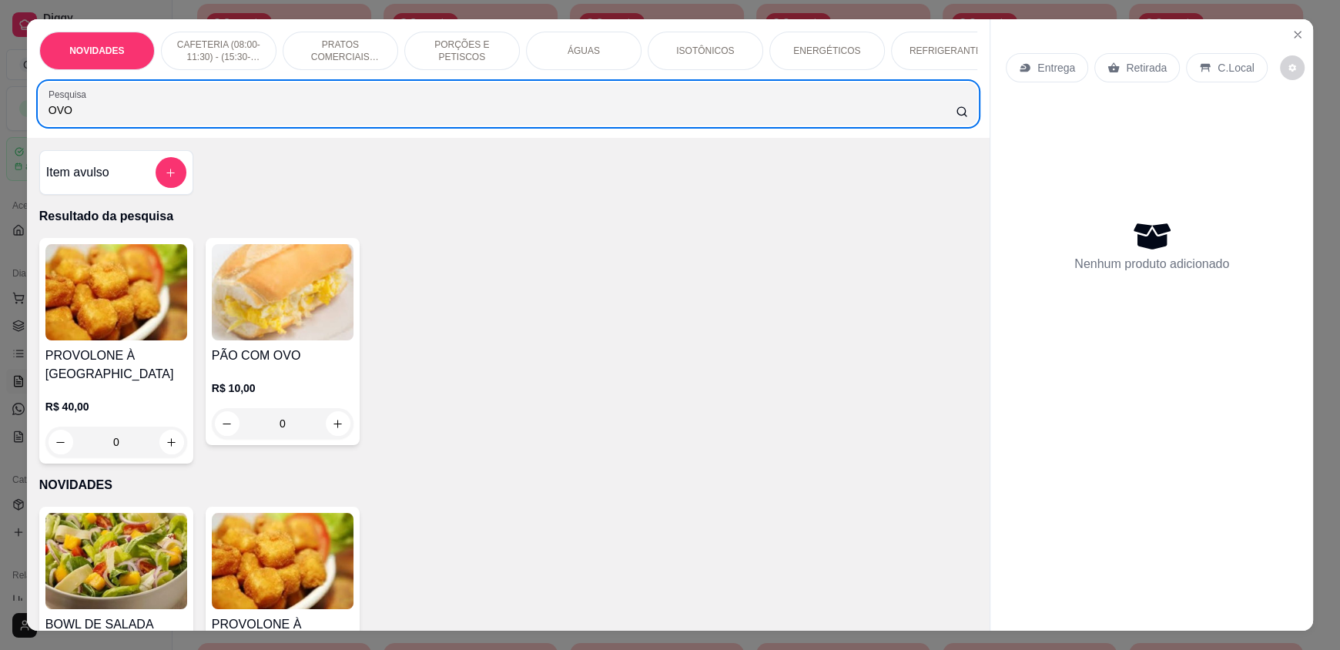
click at [100, 119] on div "OVO" at bounding box center [509, 104] width 920 height 31
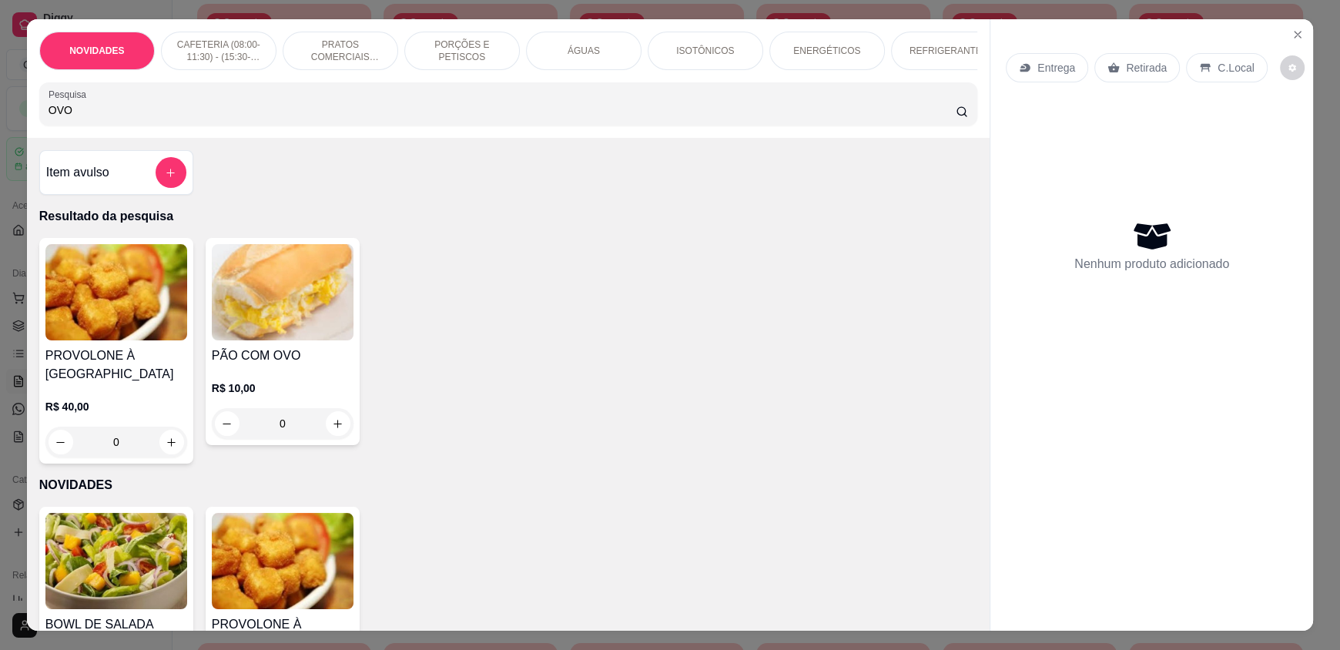
click at [99, 118] on input "OVO" at bounding box center [503, 109] width 908 height 15
click at [95, 118] on input "OVO" at bounding box center [503, 109] width 908 height 15
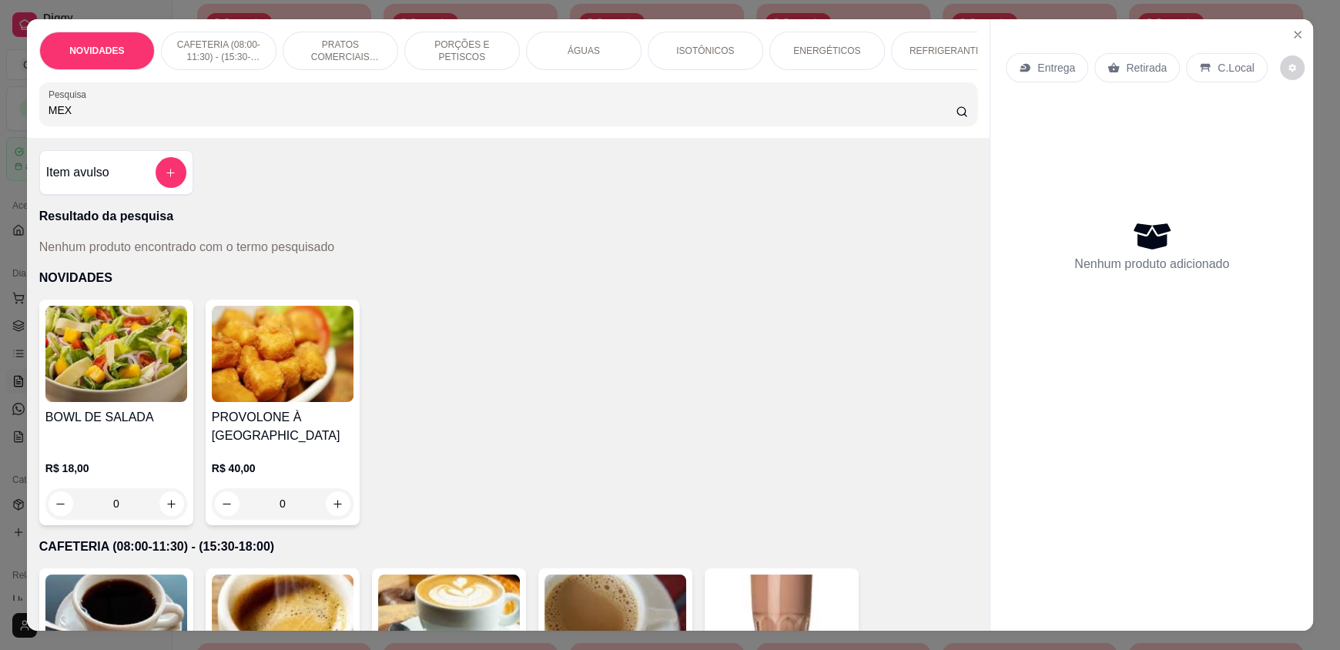
type input "MEXI"
click at [940, 118] on input "MEXI" at bounding box center [503, 109] width 908 height 15
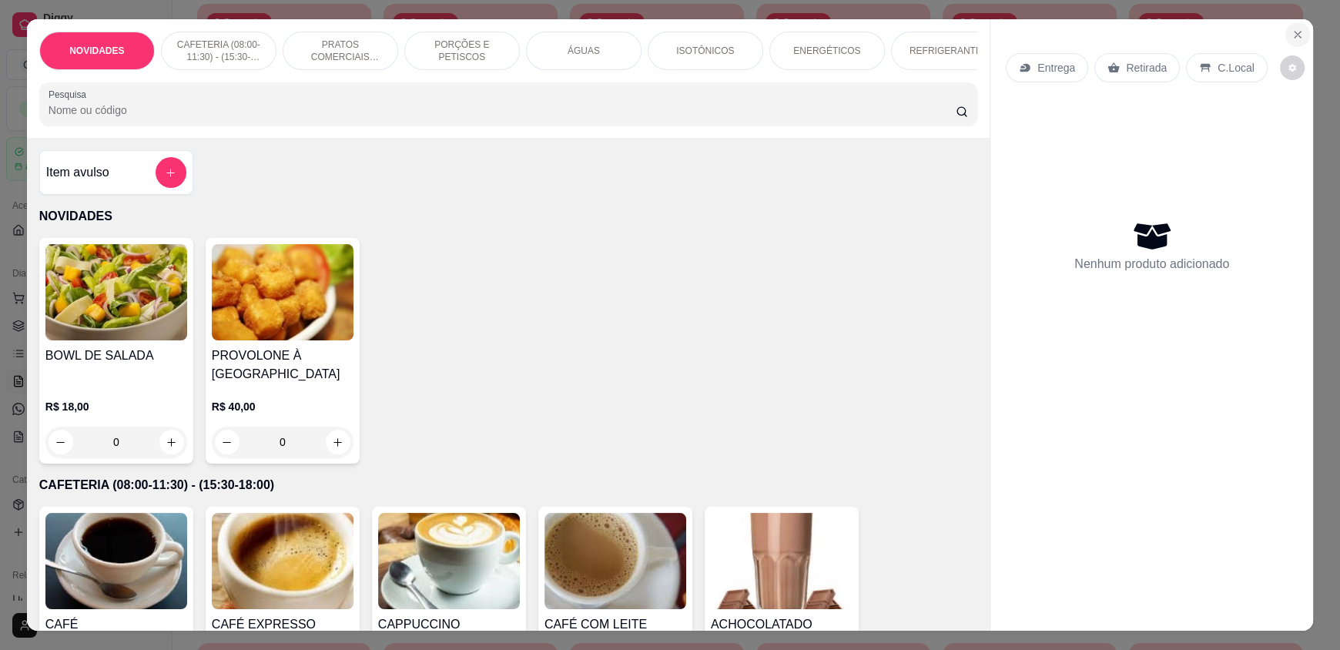
click at [1292, 34] on icon "Close" at bounding box center [1297, 34] width 12 height 12
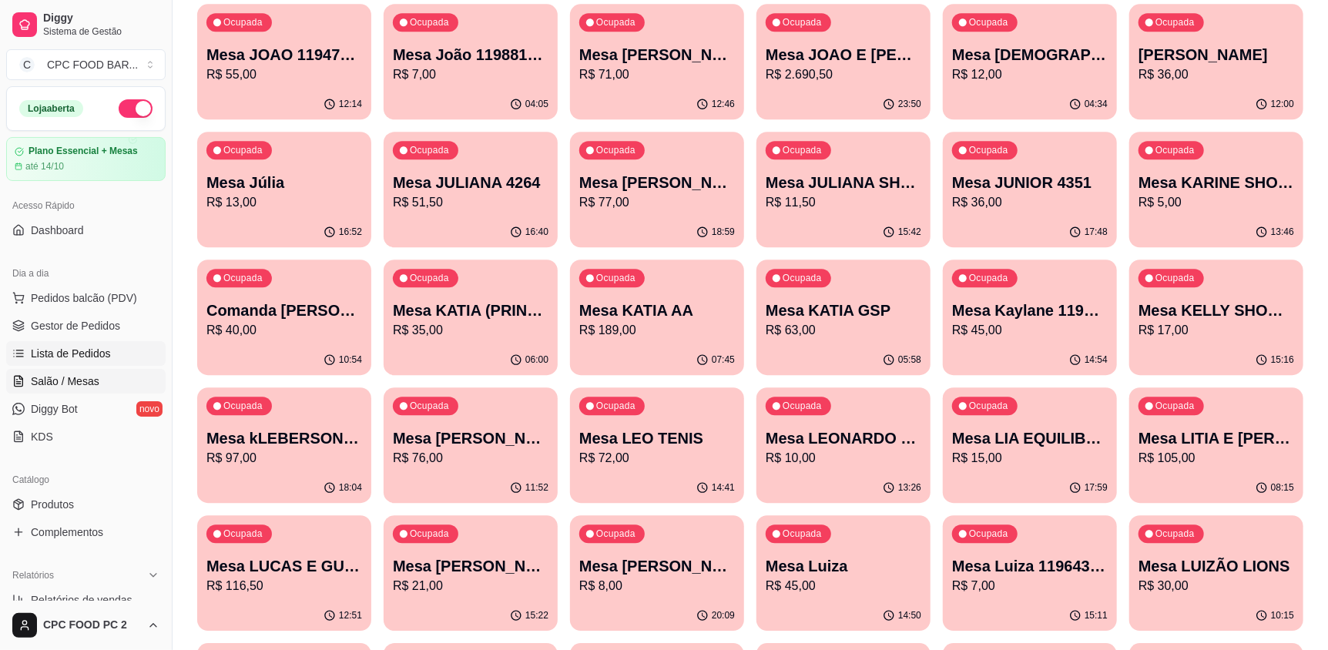
click at [82, 353] on span "Lista de Pedidos" at bounding box center [71, 353] width 80 height 15
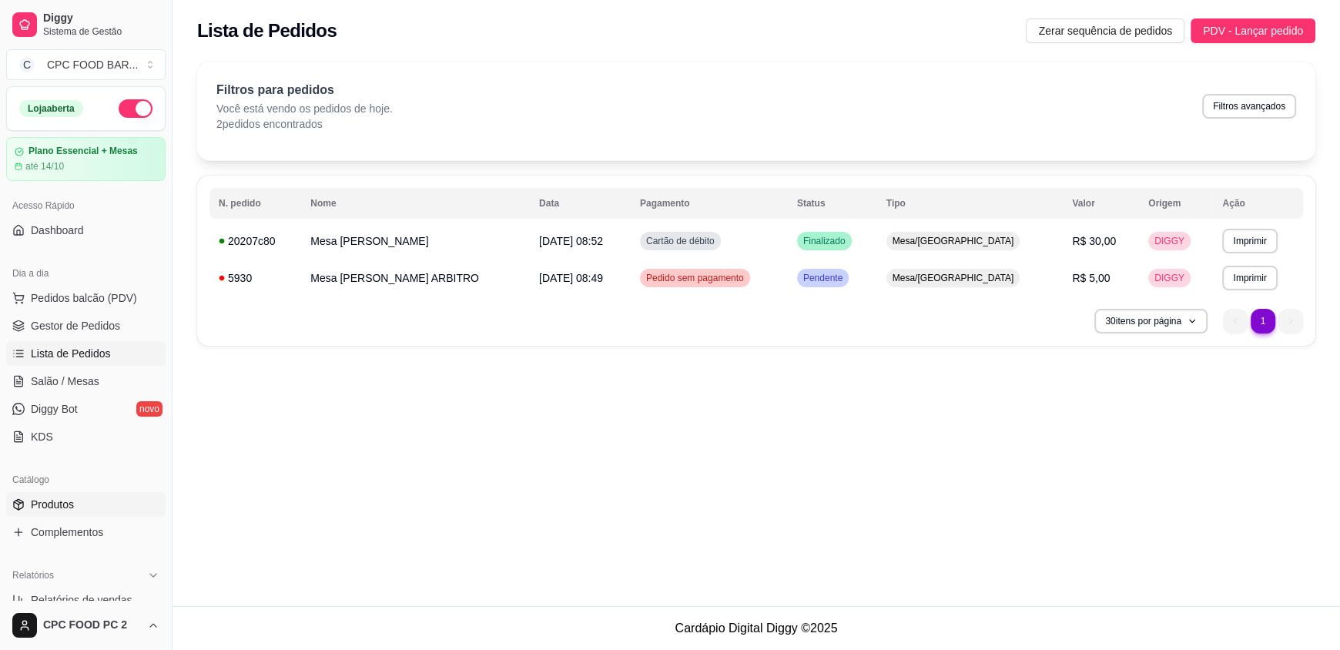
click at [41, 508] on span "Produtos" at bounding box center [52, 504] width 43 height 15
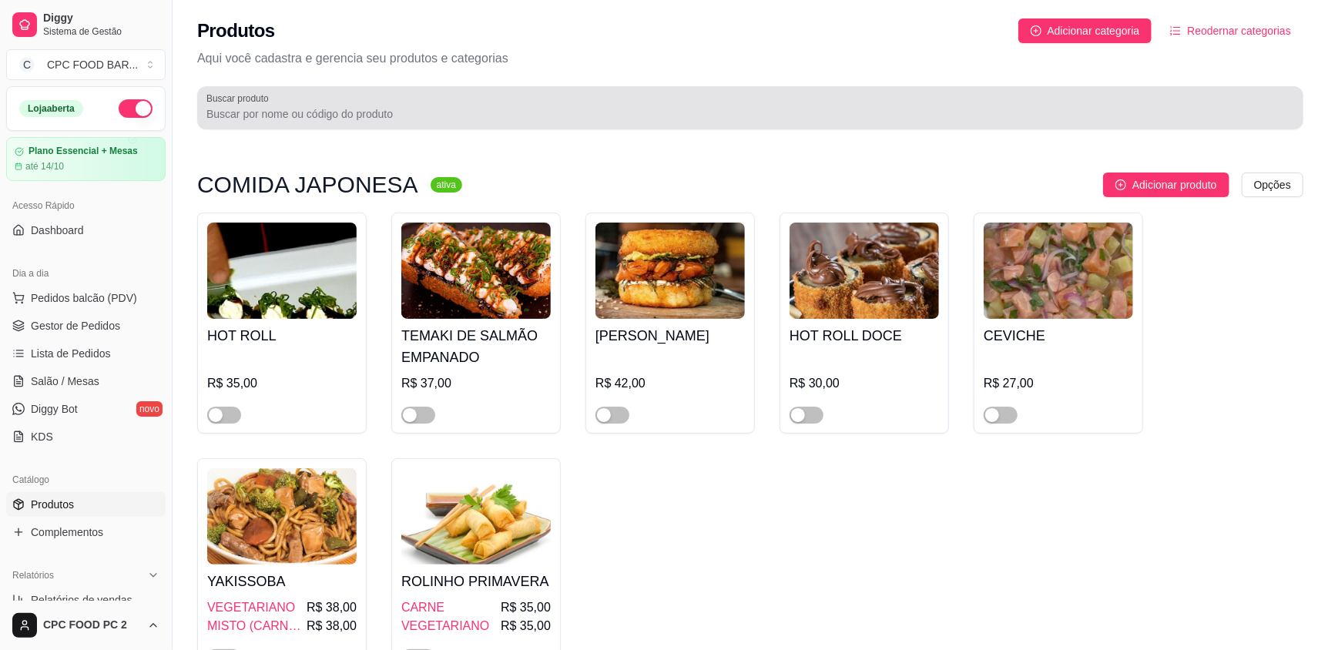
click at [387, 109] on input "Buscar produto" at bounding box center [749, 113] width 1087 height 15
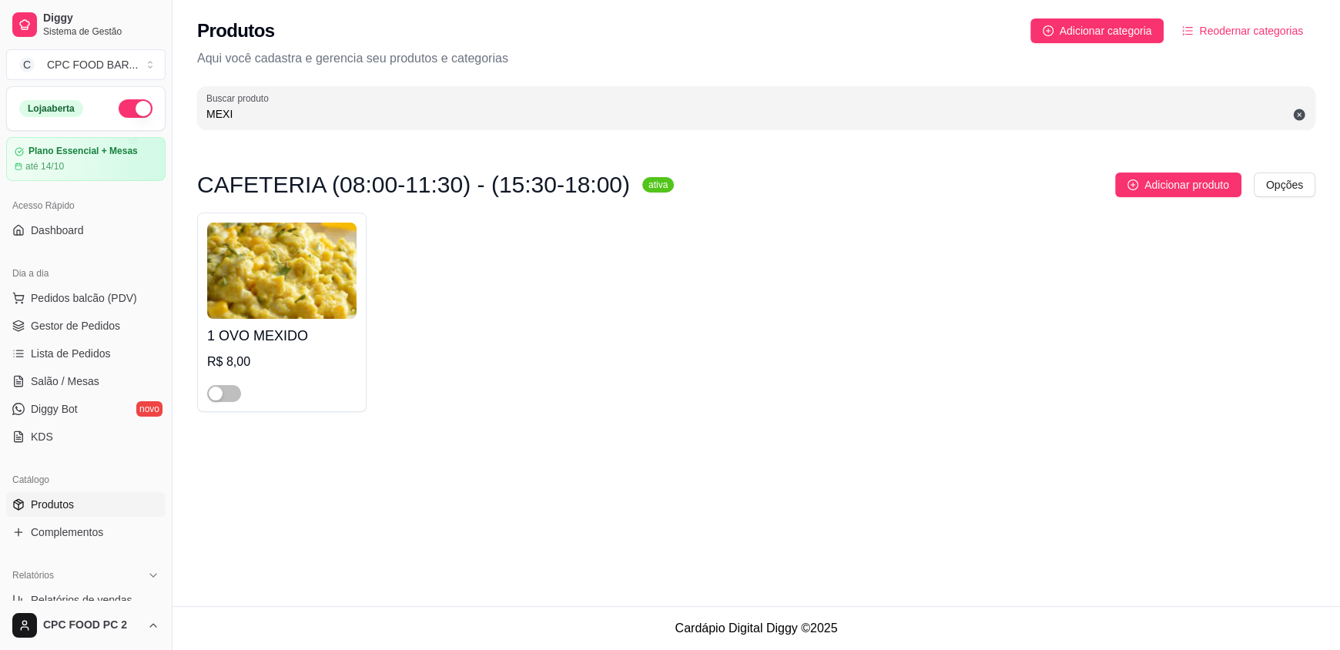
click at [263, 112] on input "MEXI" at bounding box center [756, 113] width 1100 height 15
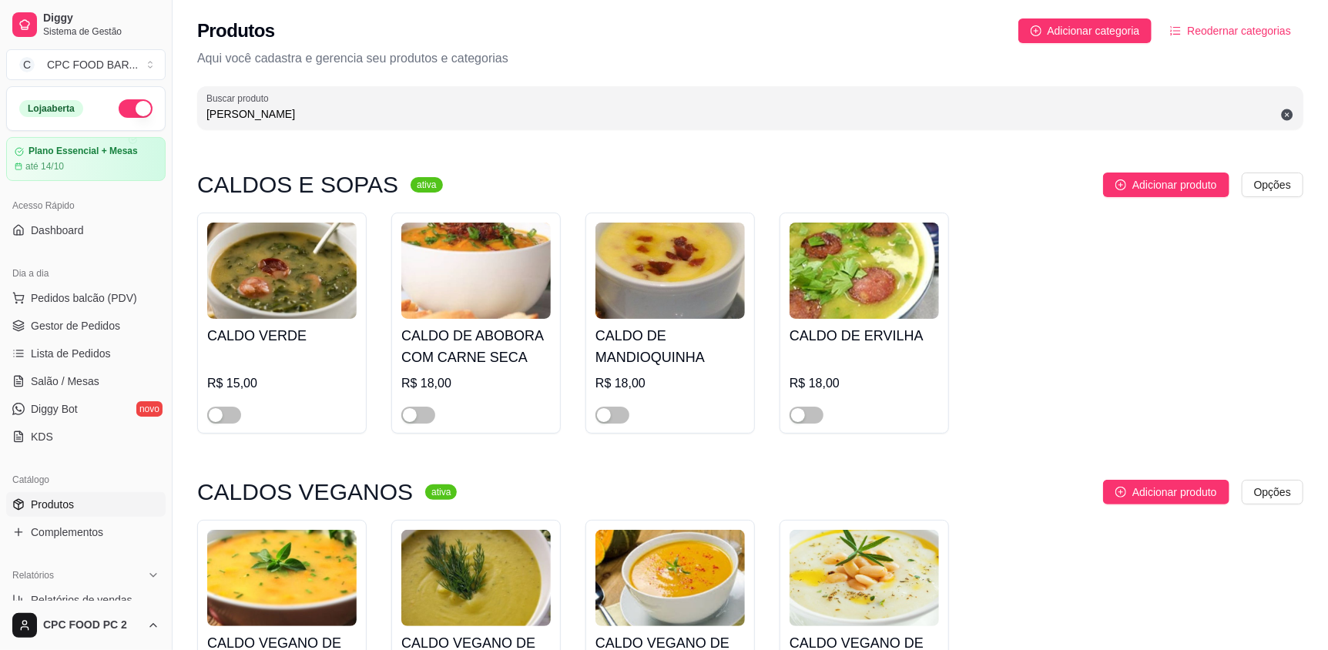
type input "[PERSON_NAME]"
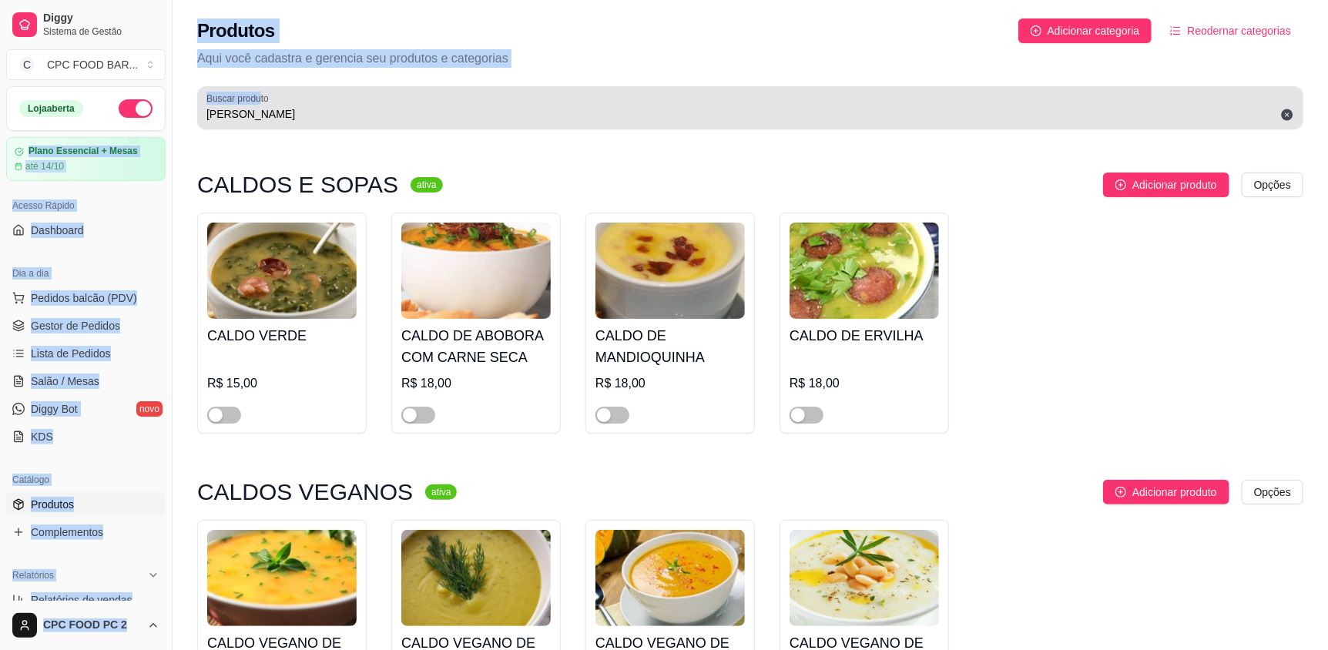
drag, startPoint x: 259, startPoint y: 104, endPoint x: 164, endPoint y: 104, distance: 94.7
click at [164, 106] on div "Diggy Sistema de Gestão C CPC FOOD BAR ... Loja aberta Plano Essencial + Mesas …" at bounding box center [664, 409] width 1328 height 819
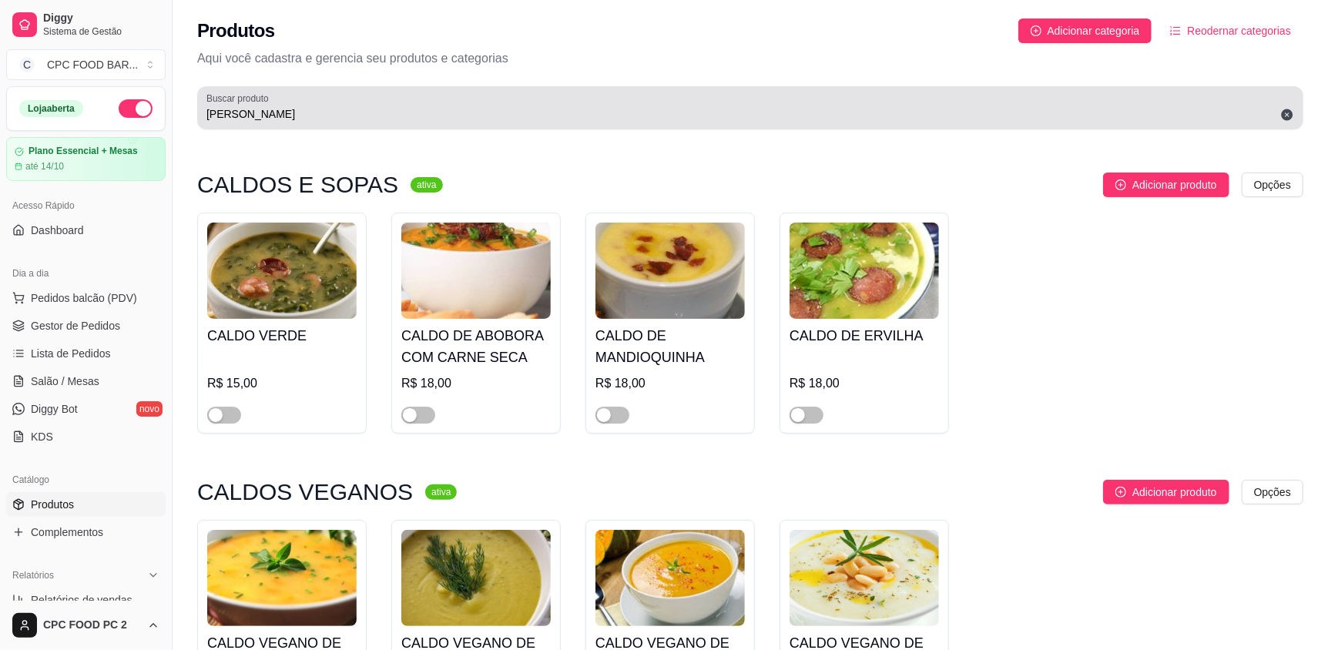
click at [238, 106] on input "[PERSON_NAME]" at bounding box center [749, 113] width 1087 height 15
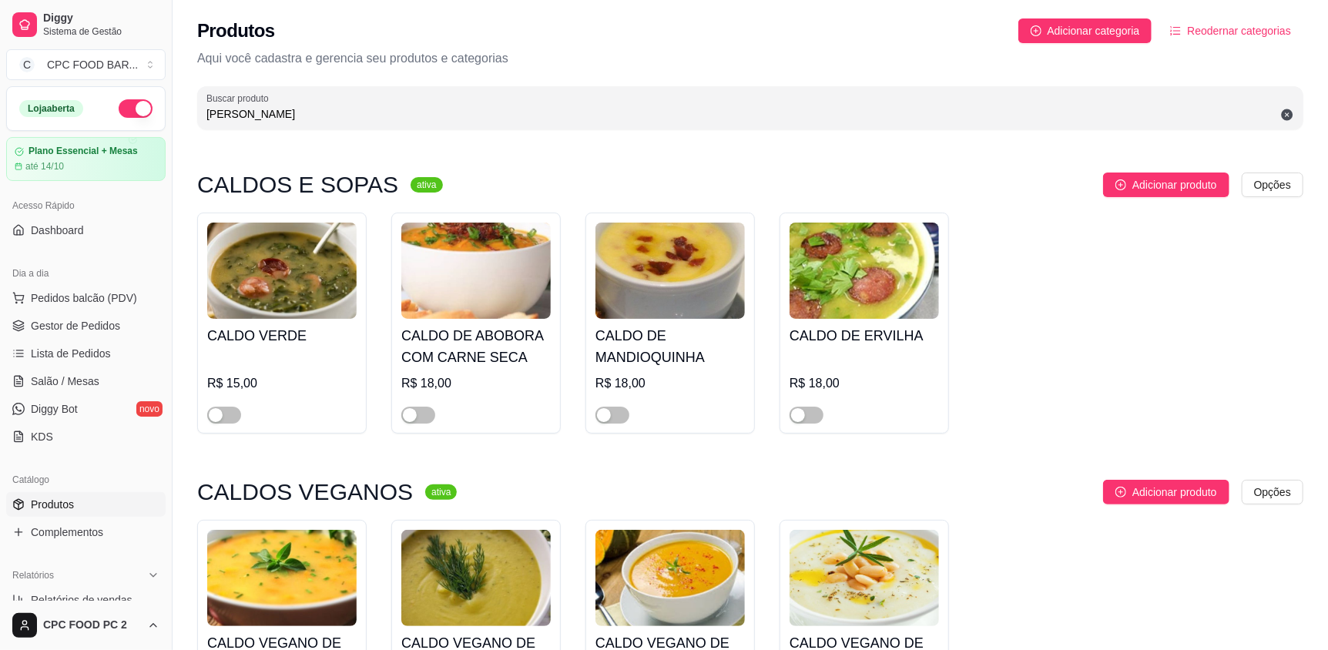
click at [236, 109] on input "[PERSON_NAME]" at bounding box center [749, 113] width 1087 height 15
drag, startPoint x: 236, startPoint y: 109, endPoint x: 215, endPoint y: 116, distance: 22.2
click at [216, 116] on input "[PERSON_NAME]" at bounding box center [749, 113] width 1087 height 15
click at [93, 374] on span "Salão / Mesas" at bounding box center [65, 381] width 69 height 15
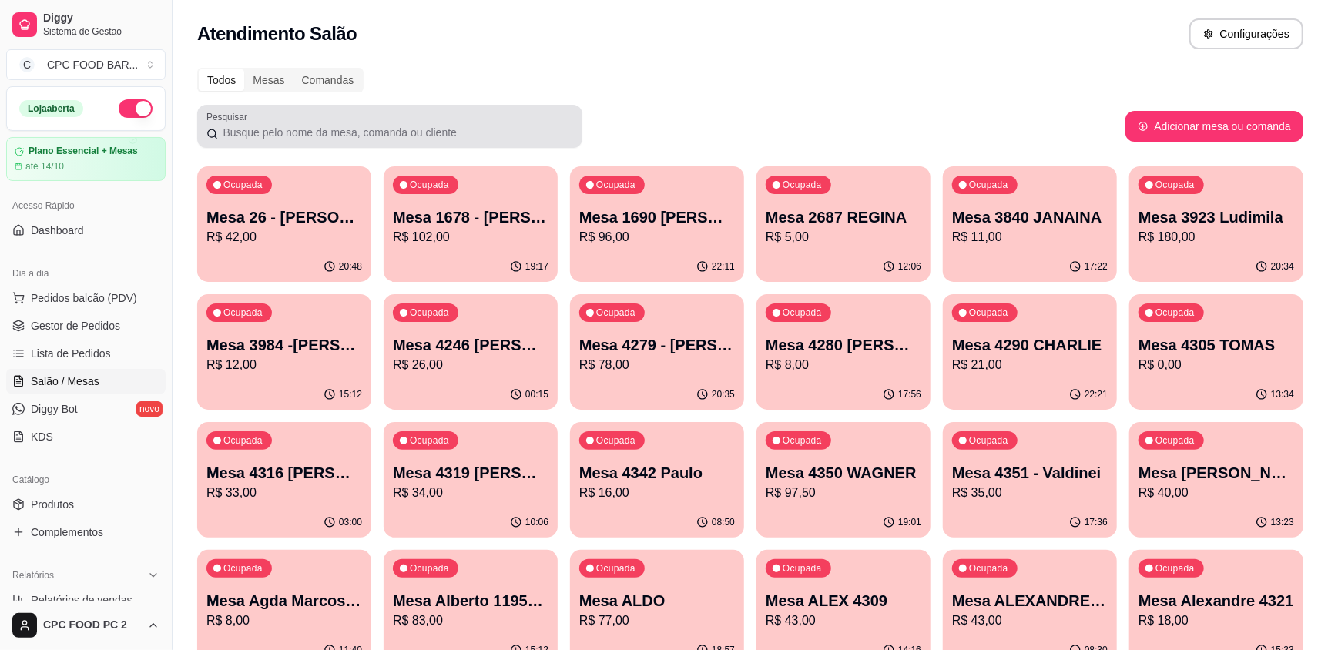
click at [297, 125] on input "Pesquisar" at bounding box center [395, 132] width 355 height 15
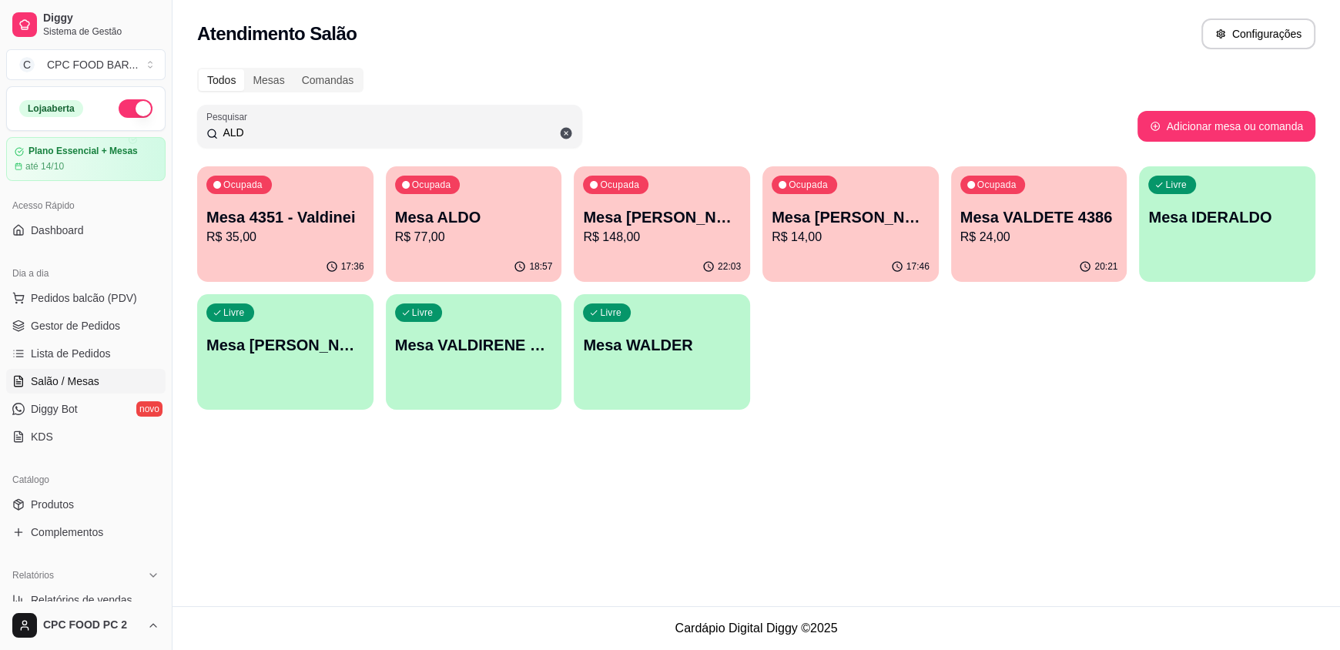
type input "ALD"
click at [528, 235] on p "R$ 77,00" at bounding box center [473, 237] width 153 height 18
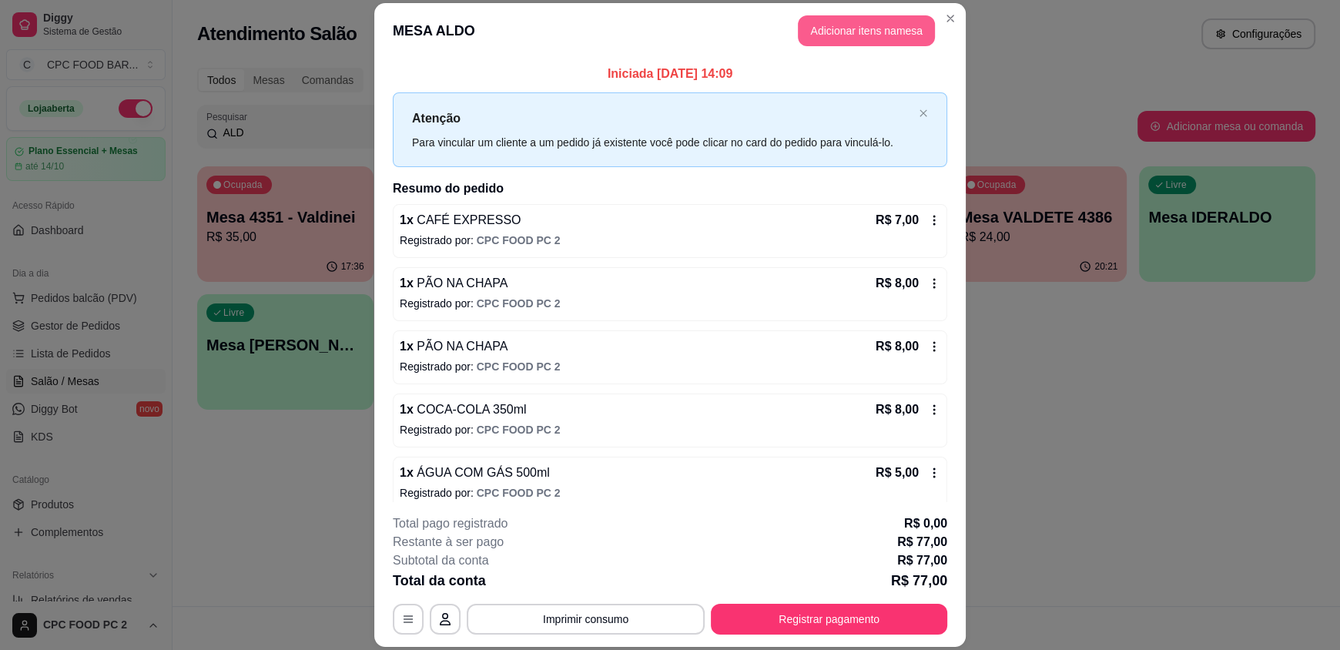
click at [850, 26] on button "Adicionar itens na mesa" at bounding box center [866, 30] width 137 height 31
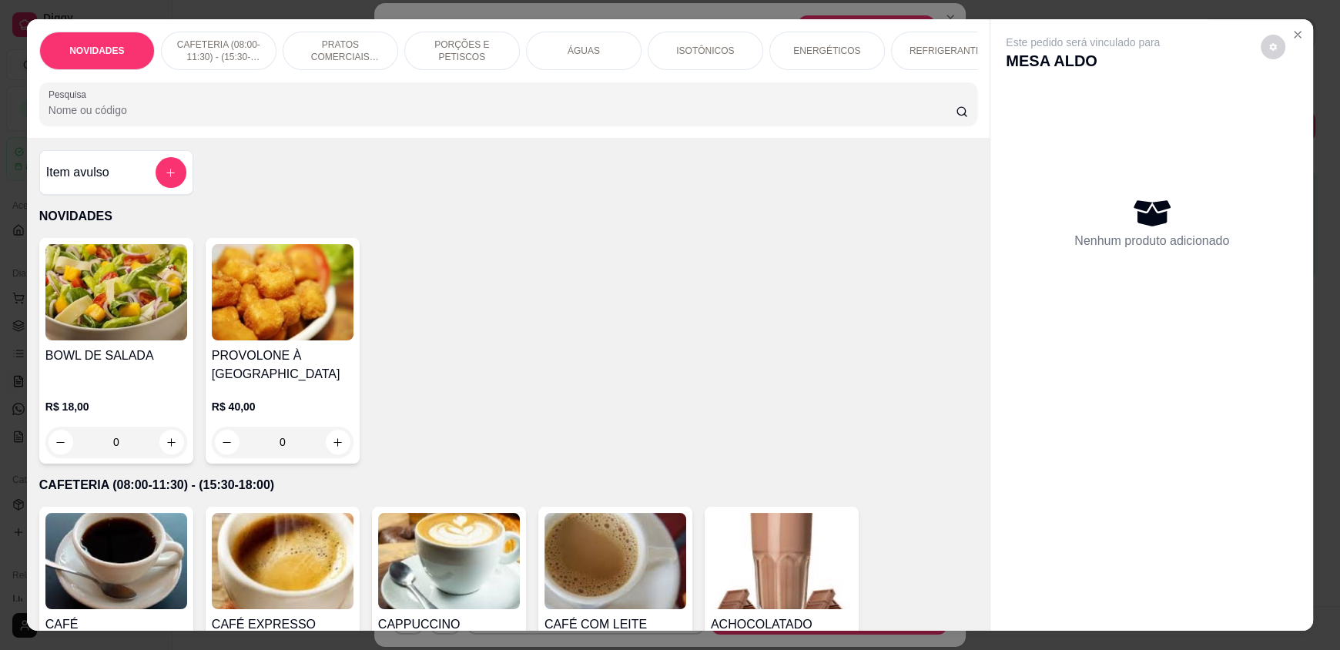
click at [542, 116] on input "Pesquisa" at bounding box center [503, 109] width 908 height 15
click at [521, 118] on input "Pesquisa" at bounding box center [503, 109] width 908 height 15
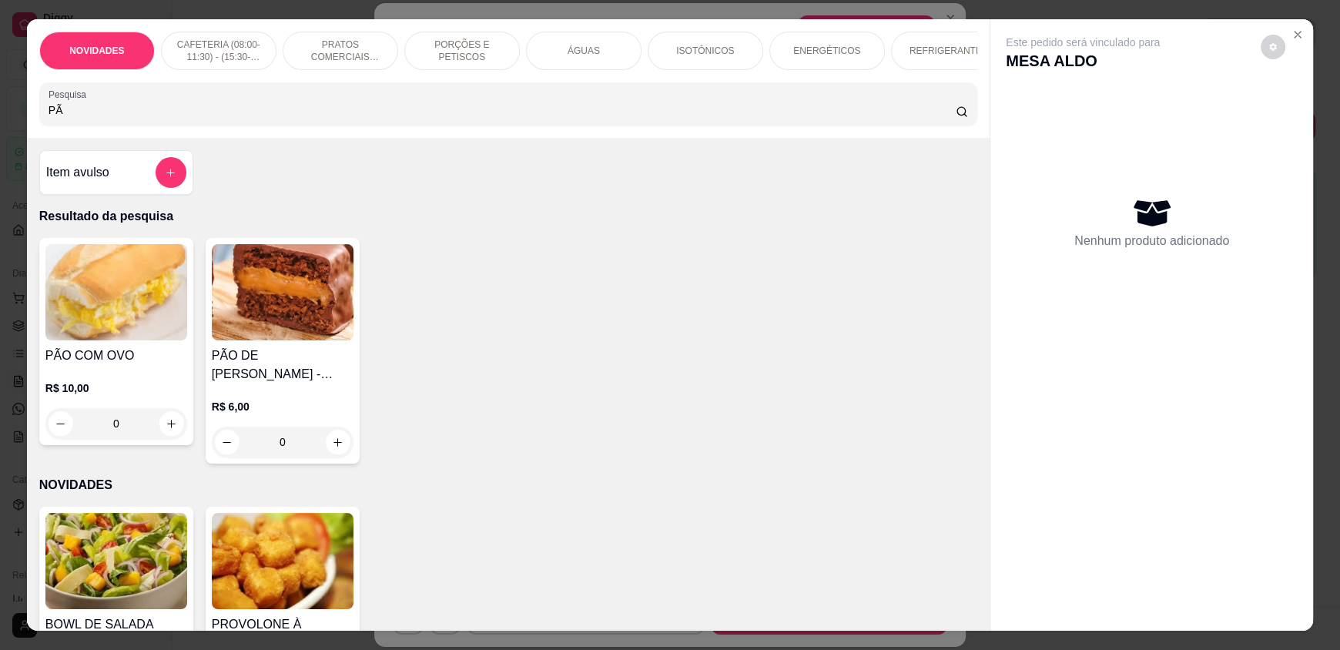
type input "P"
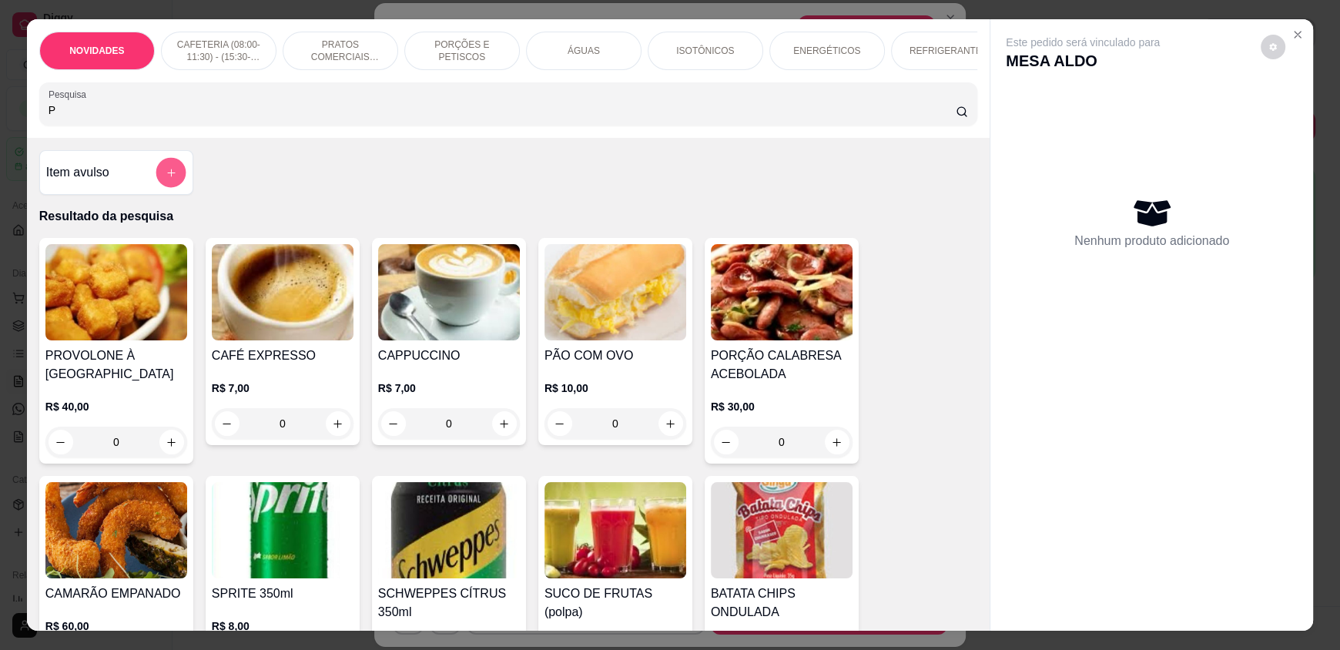
click at [176, 185] on button "add-separate-item" at bounding box center [171, 173] width 30 height 30
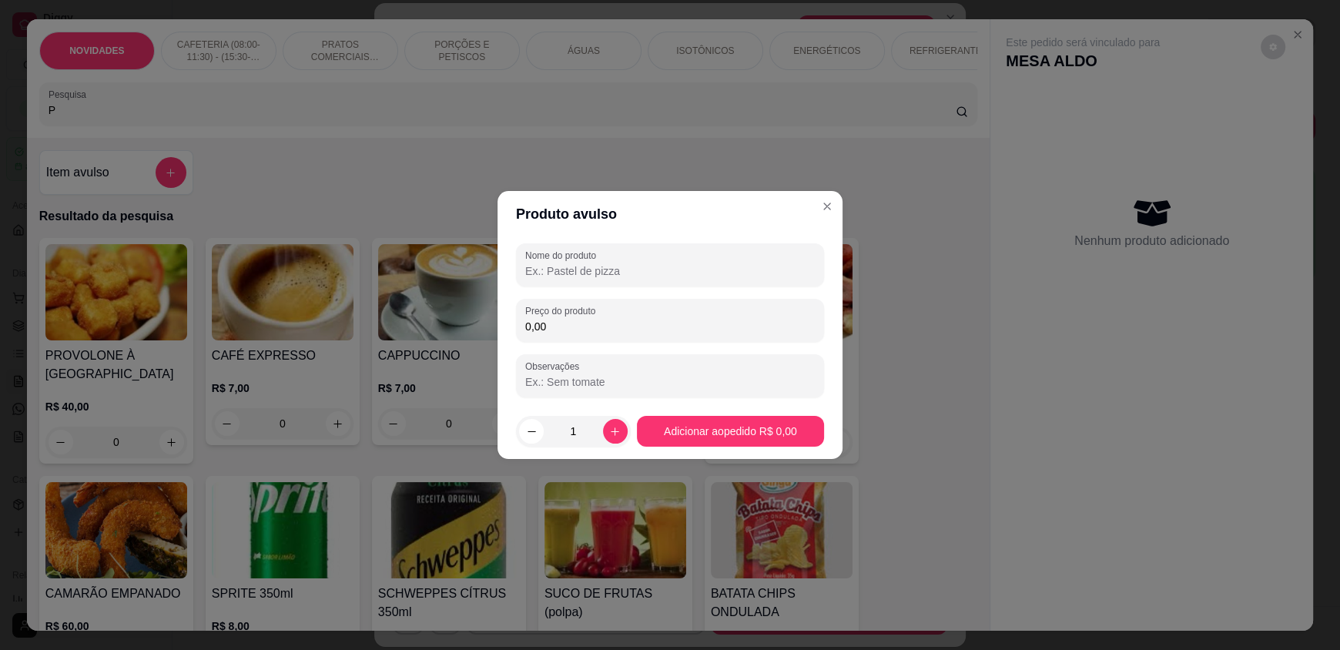
click at [588, 276] on input "Nome do produto" at bounding box center [670, 270] width 290 height 15
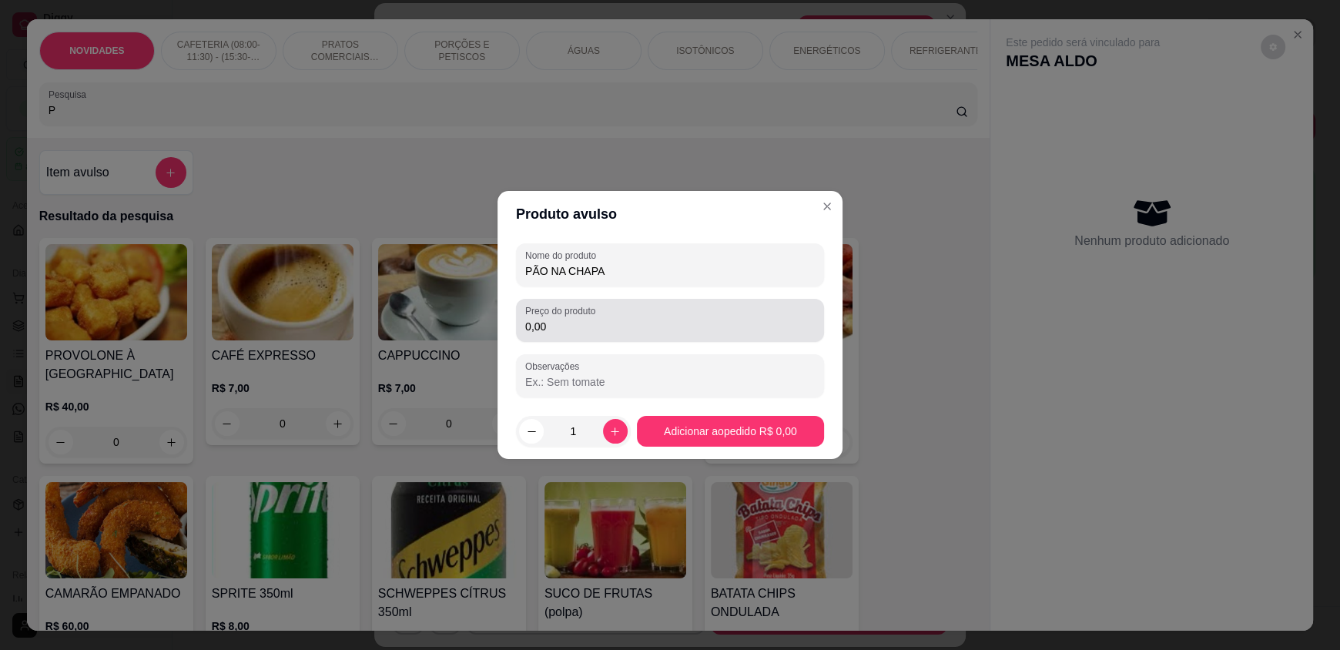
type input "PÃO NA CHAPA"
click at [600, 327] on input "0,00" at bounding box center [670, 326] width 290 height 15
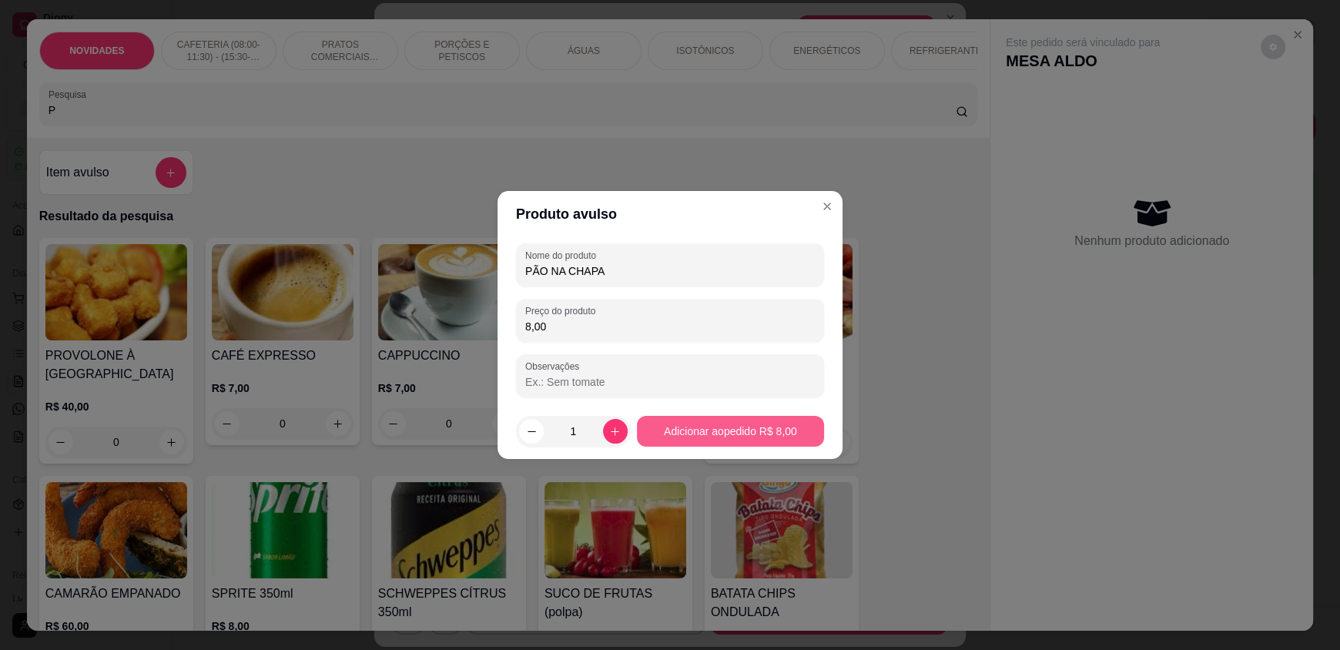
type input "8,00"
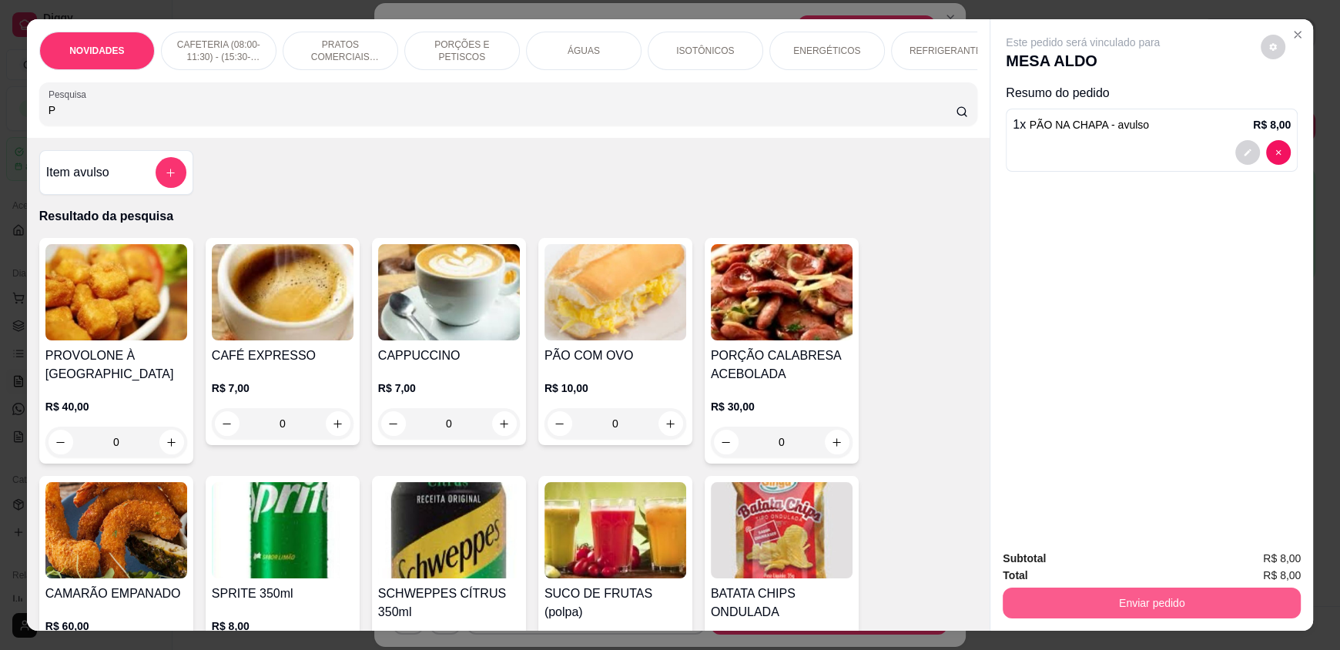
click at [1110, 608] on button "Enviar pedido" at bounding box center [1152, 603] width 298 height 31
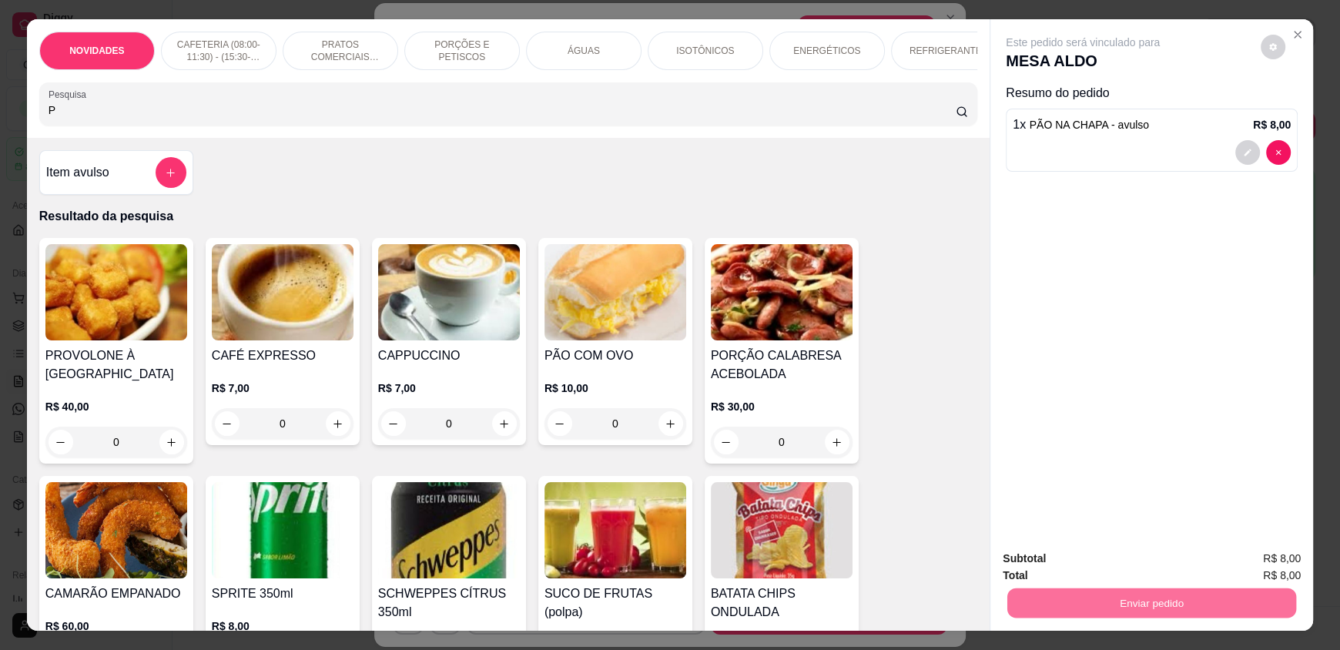
click at [1241, 569] on button "Enviar pedido" at bounding box center [1260, 565] width 85 height 28
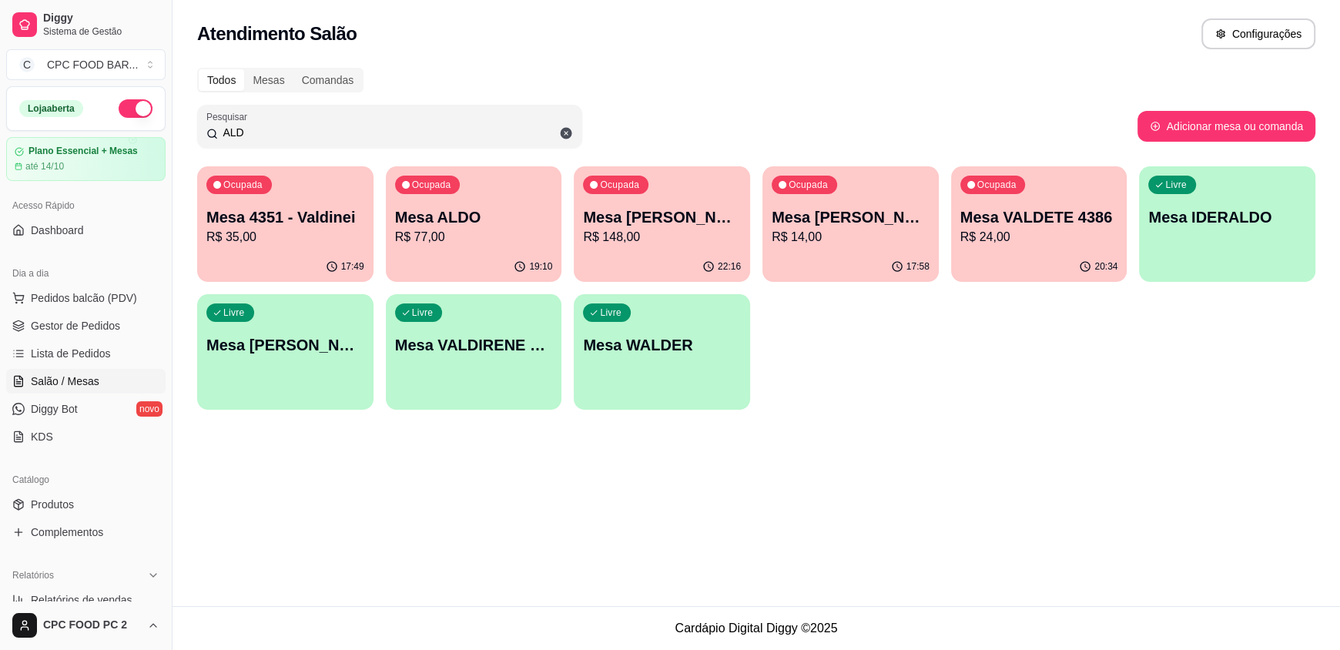
click at [255, 133] on input "ALD" at bounding box center [395, 132] width 355 height 15
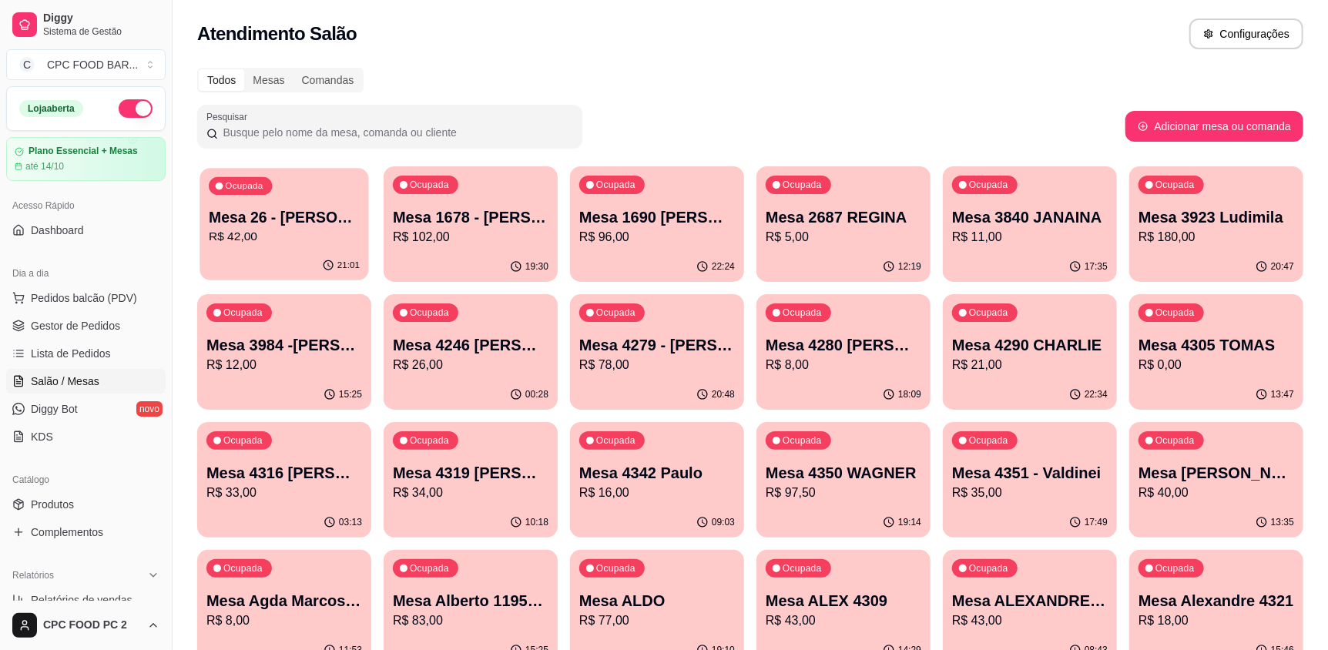
click at [222, 207] on p "Mesa 26 - [PERSON_NAME]" at bounding box center [284, 217] width 151 height 21
